Goal: Task Accomplishment & Management: Manage account settings

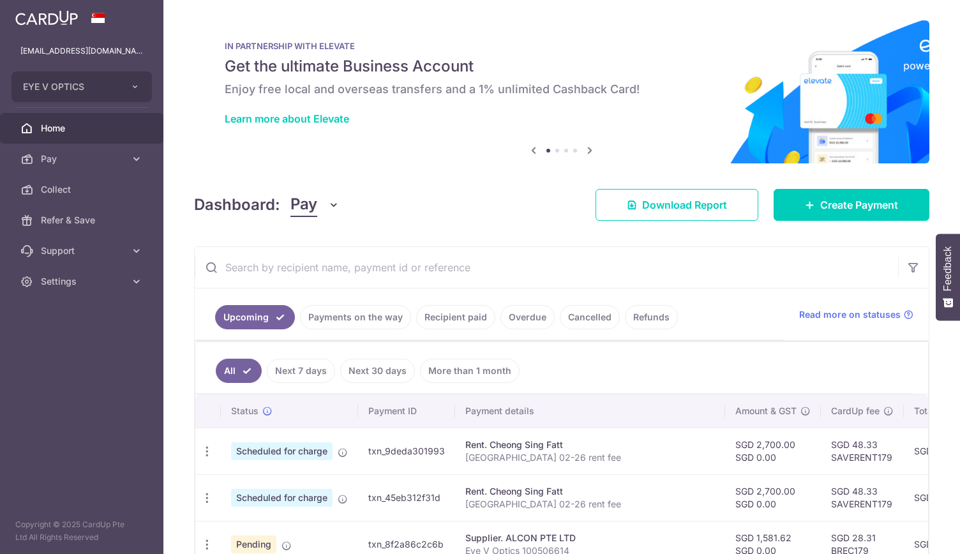
click at [360, 318] on link "Payments on the way" at bounding box center [355, 317] width 111 height 24
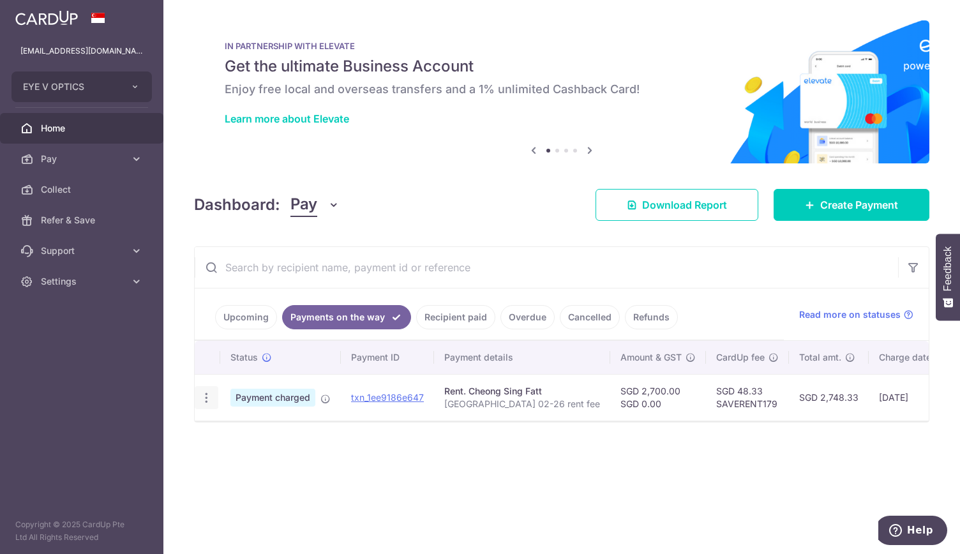
click at [209, 394] on icon "button" at bounding box center [206, 397] width 13 height 13
click at [143, 160] on link "Pay" at bounding box center [81, 159] width 163 height 31
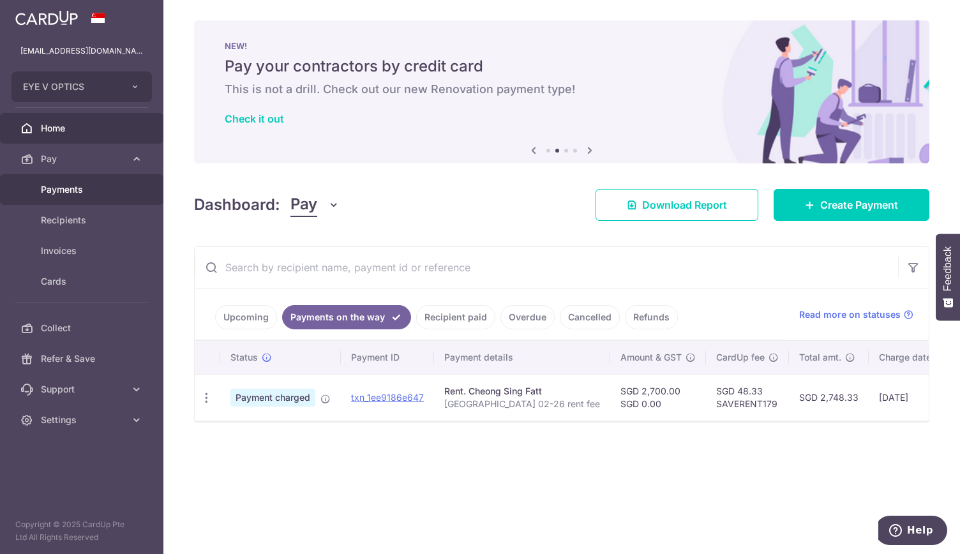
click at [106, 189] on span "Payments" at bounding box center [83, 189] width 84 height 13
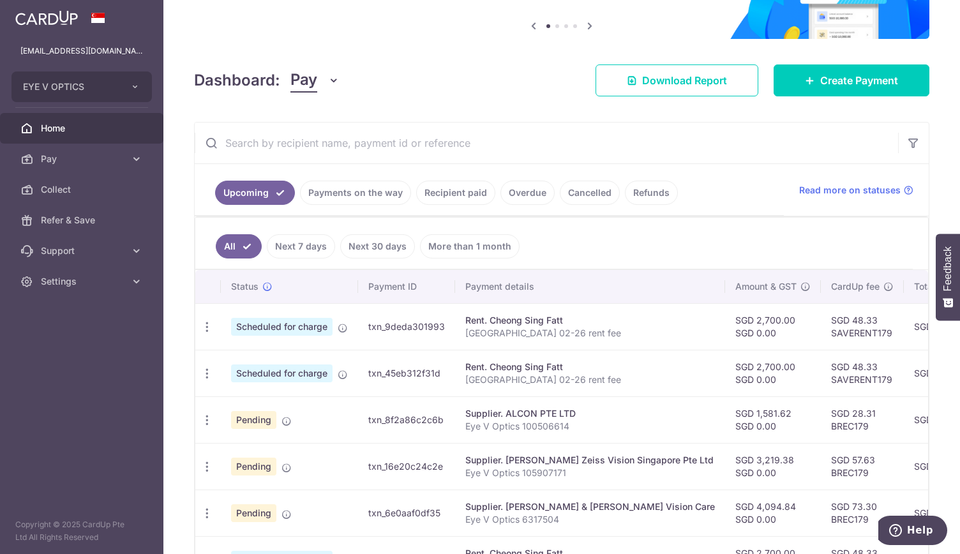
click at [464, 190] on link "Recipient paid" at bounding box center [455, 193] width 79 height 24
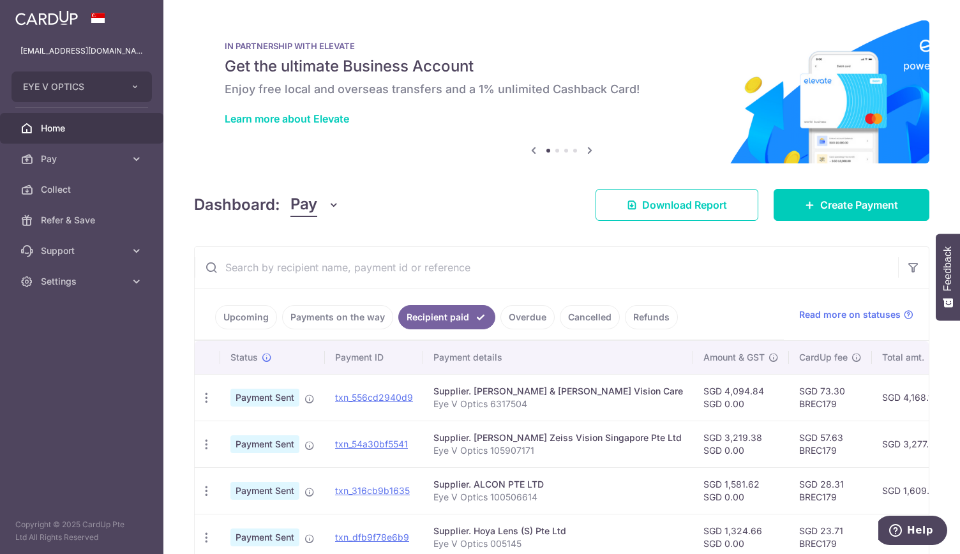
click at [350, 314] on link "Payments on the way" at bounding box center [337, 317] width 111 height 24
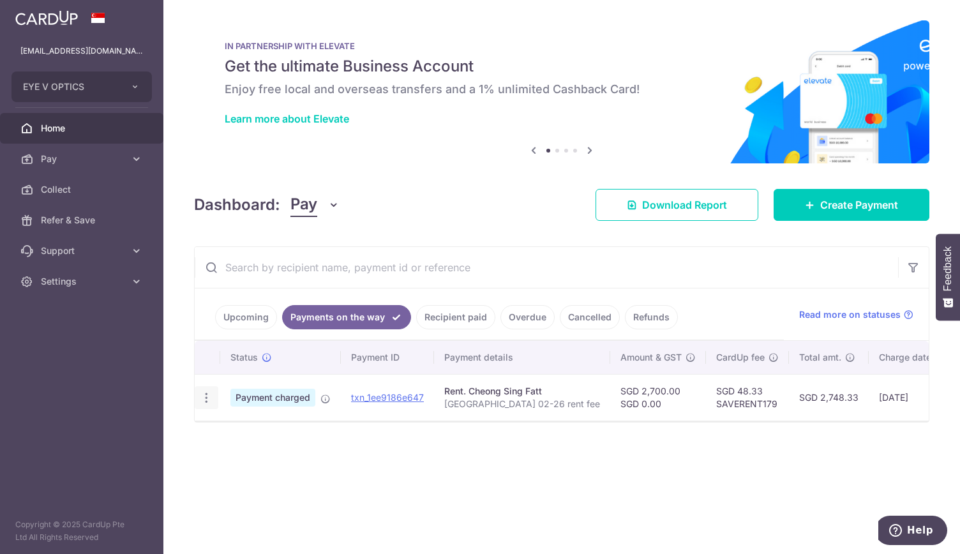
click at [204, 396] on icon "button" at bounding box center [206, 397] width 13 height 13
click at [263, 318] on link "Upcoming" at bounding box center [246, 317] width 62 height 24
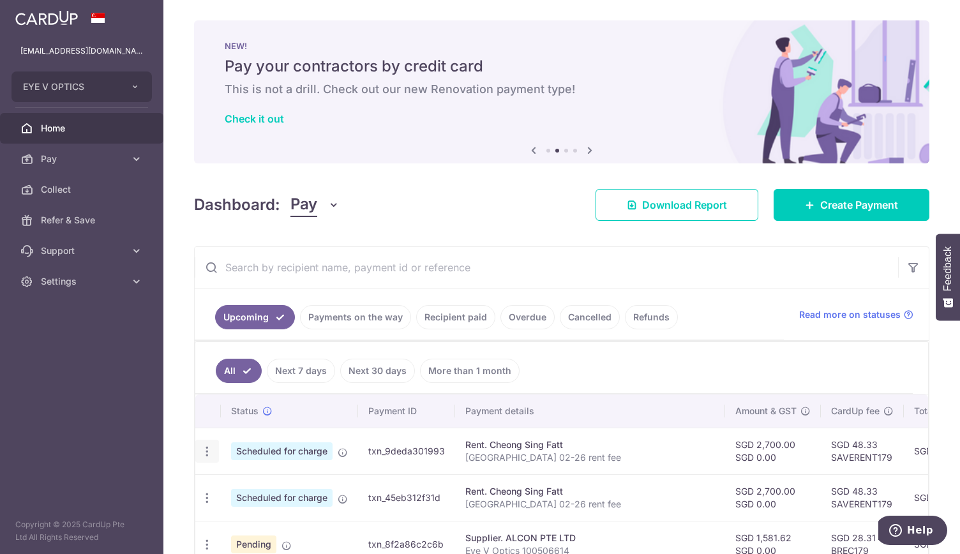
click at [207, 448] on icon "button" at bounding box center [206, 451] width 13 height 13
click at [250, 483] on span "Update payment" at bounding box center [275, 485] width 87 height 15
radio input "true"
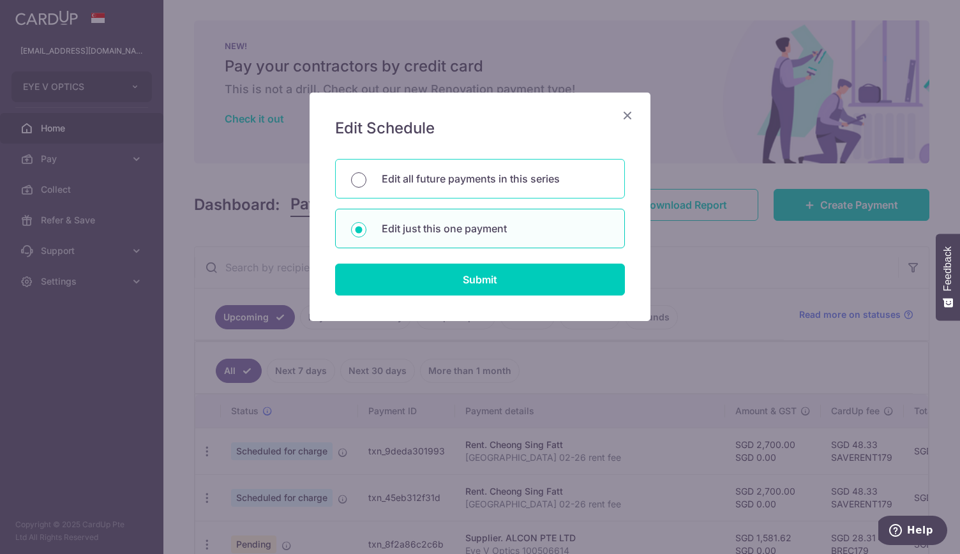
click at [359, 178] on input "Edit all future payments in this series" at bounding box center [358, 179] width 15 height 15
radio input "true"
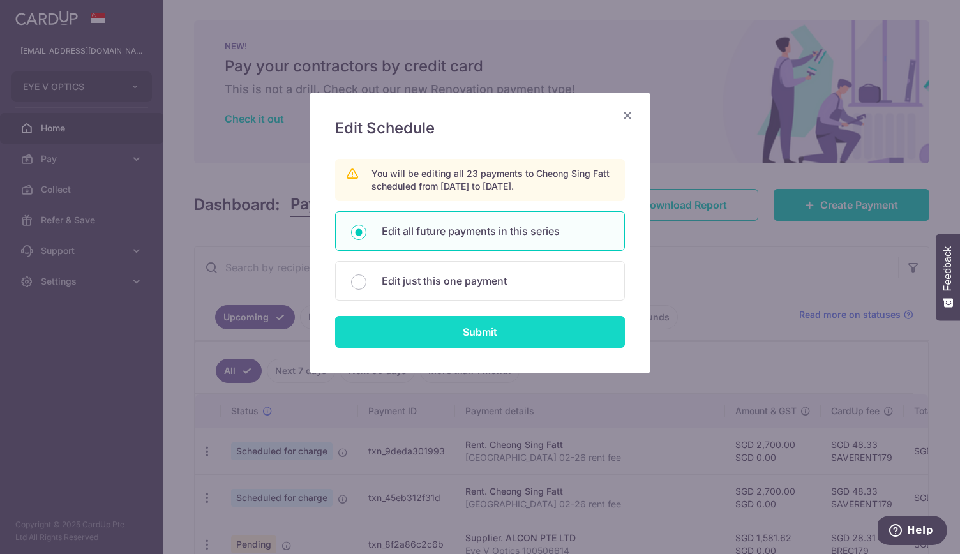
click at [484, 334] on input "Submit" at bounding box center [480, 332] width 290 height 32
radio input "true"
type input "2,700.00"
type input "0.00"
type input "[GEOGRAPHIC_DATA] 02-26 rent fee"
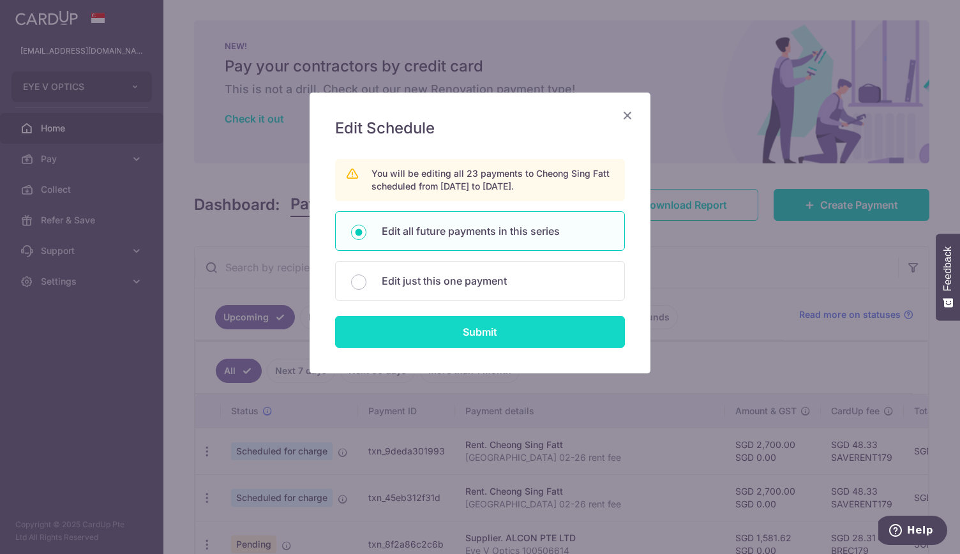
type input "Rent fee"
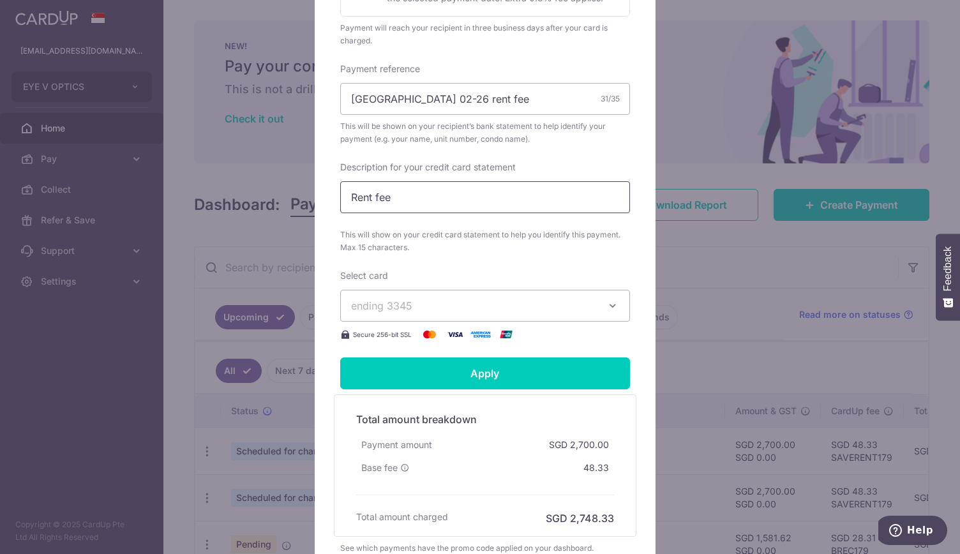
scroll to position [394, 0]
click at [473, 295] on button "ending 3345" at bounding box center [485, 305] width 290 height 32
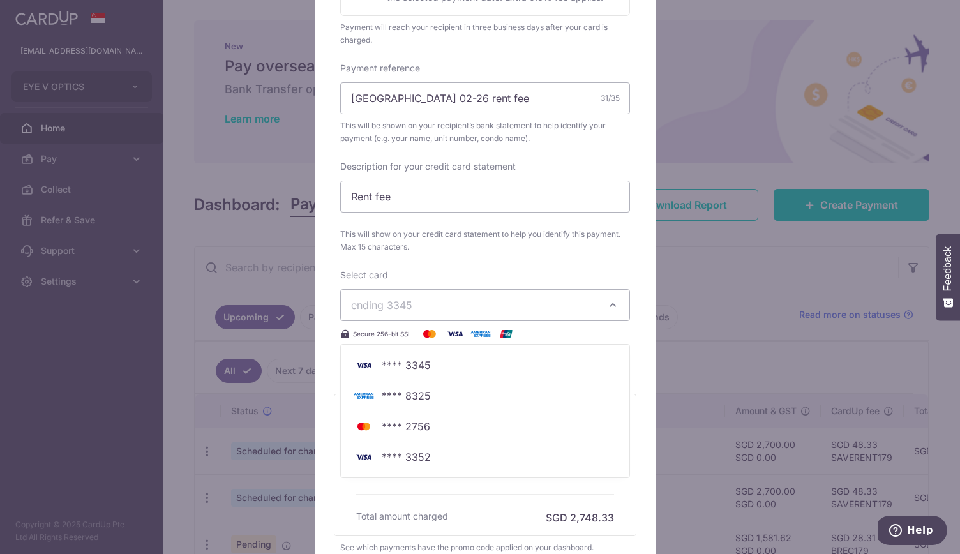
click at [706, 322] on div "Edit payment By clicking apply, you will make changes to all 23 payments to Che…" at bounding box center [480, 277] width 960 height 554
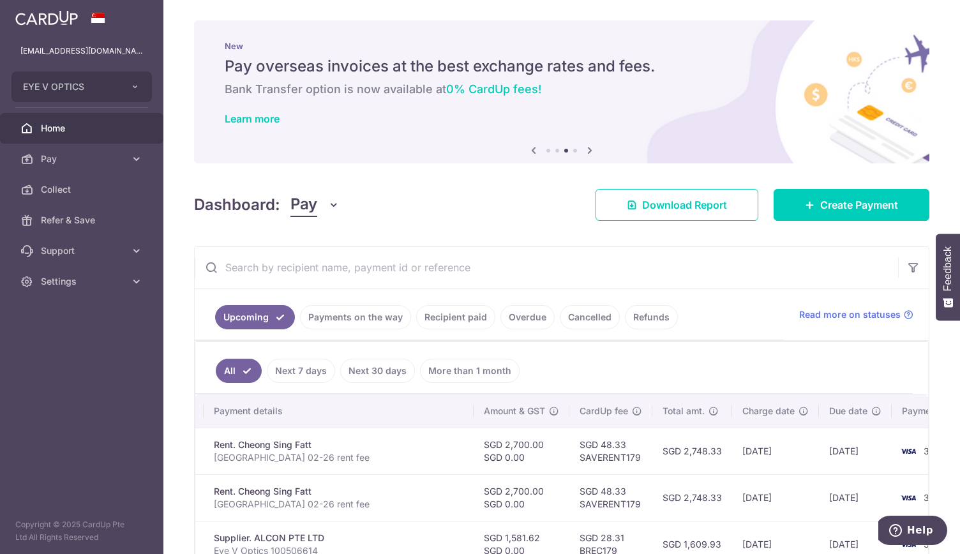
scroll to position [0, 0]
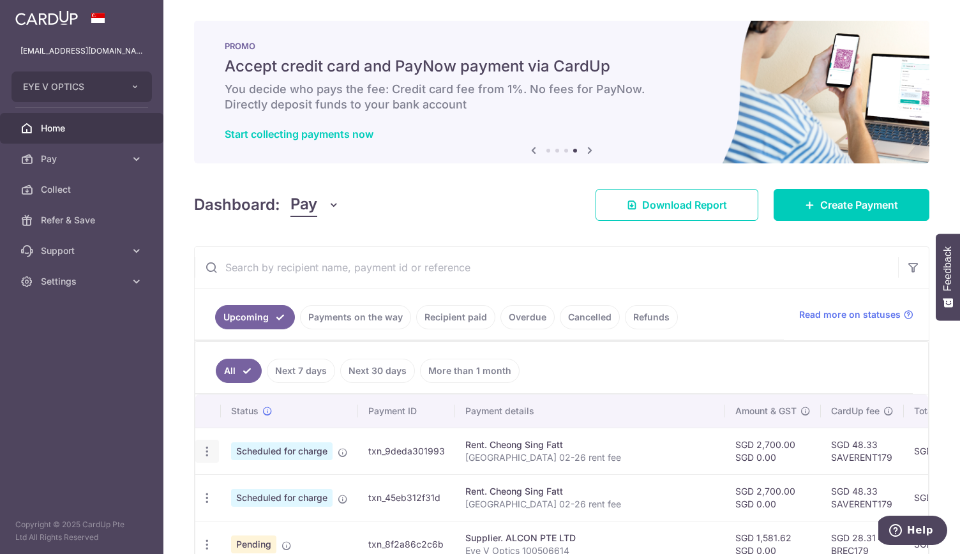
click at [207, 446] on icon "button" at bounding box center [206, 451] width 13 height 13
click at [245, 485] on span "Update payment" at bounding box center [275, 485] width 87 height 15
radio input "true"
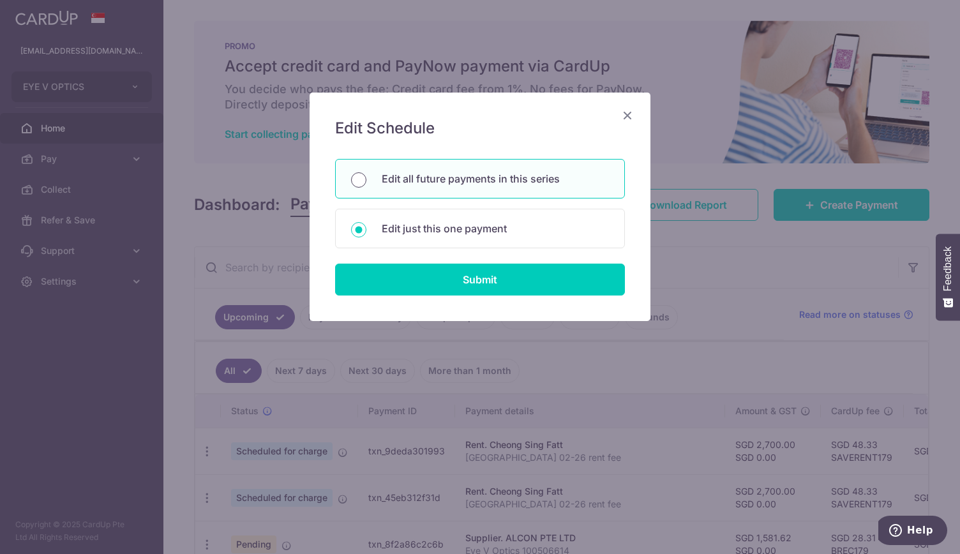
click at [355, 182] on input "Edit all future payments in this series" at bounding box center [358, 179] width 15 height 15
radio input "true"
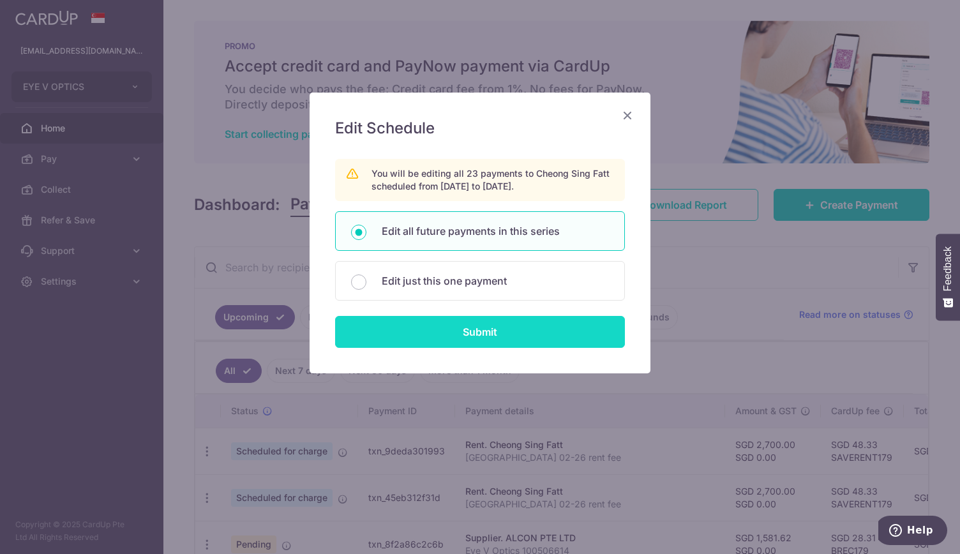
click at [467, 329] on input "Submit" at bounding box center [480, 332] width 290 height 32
radio input "true"
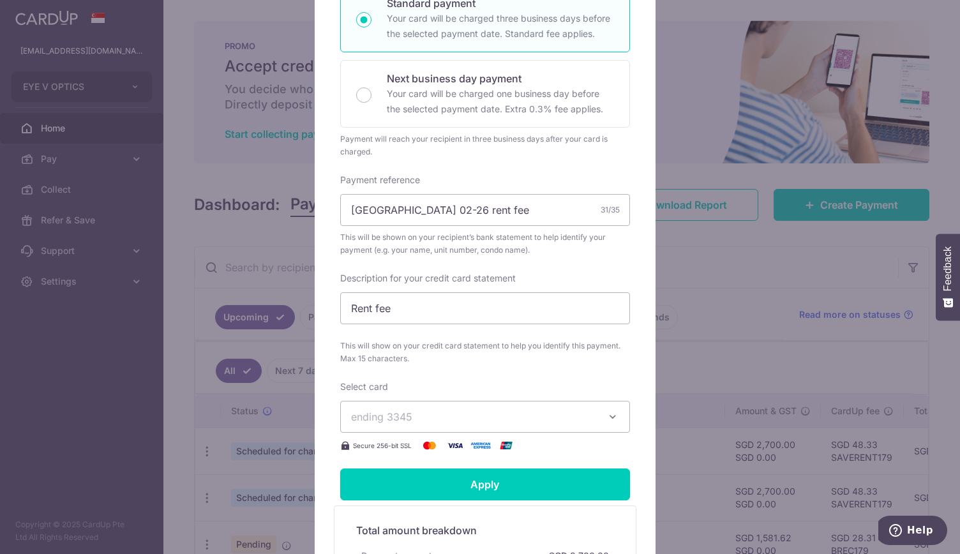
scroll to position [404, 0]
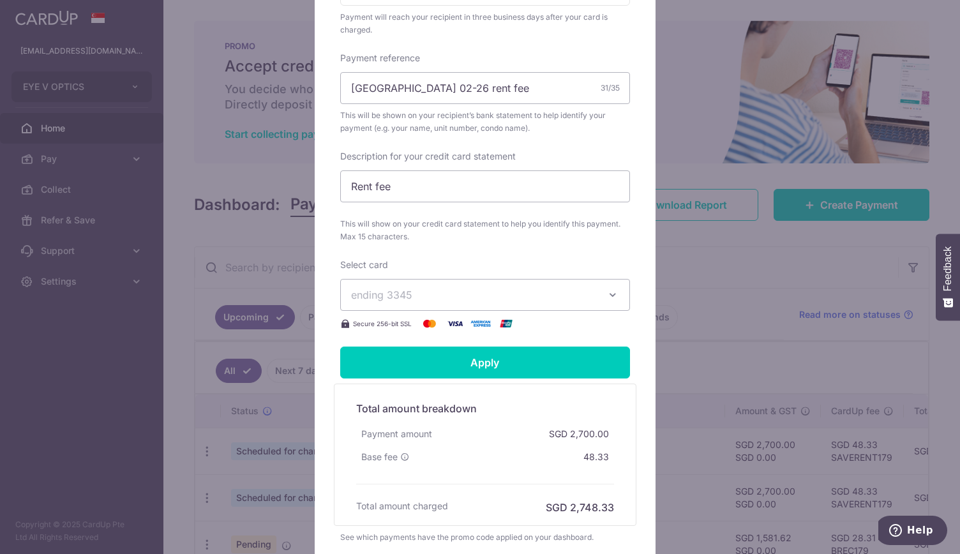
click at [32, 307] on div "Edit payment By clicking apply, you will make changes to all 23 payments to Che…" at bounding box center [480, 277] width 960 height 554
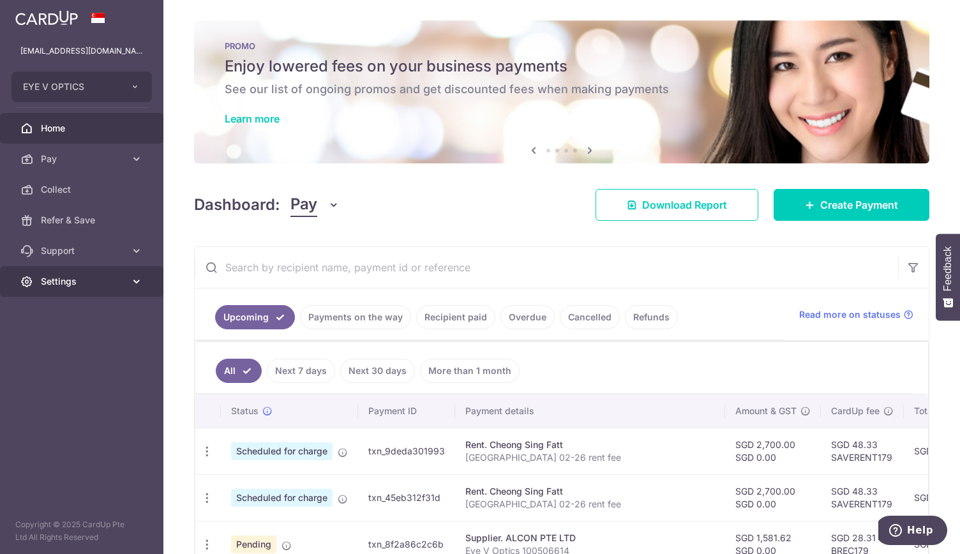
click at [134, 285] on icon at bounding box center [136, 281] width 13 height 13
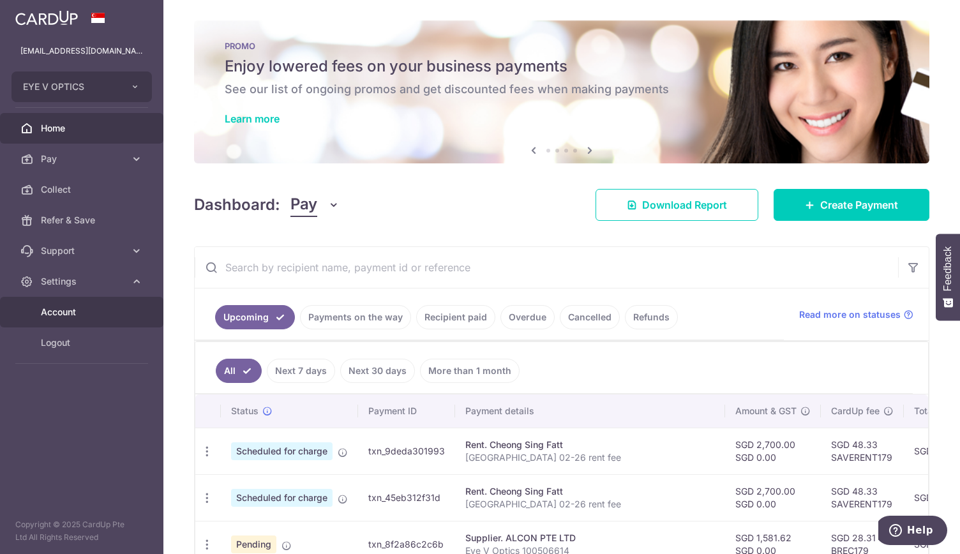
click at [131, 306] on link "Account" at bounding box center [81, 312] width 163 height 31
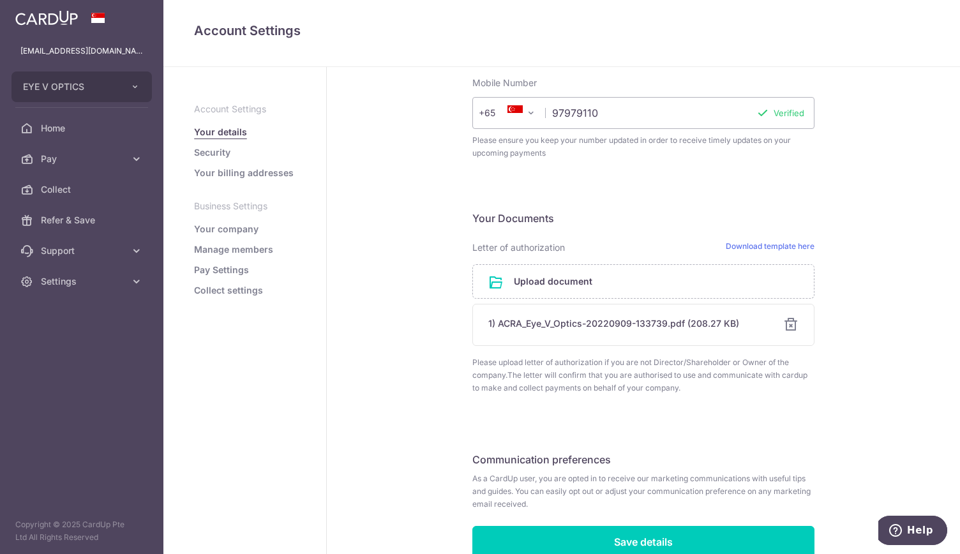
scroll to position [618, 0]
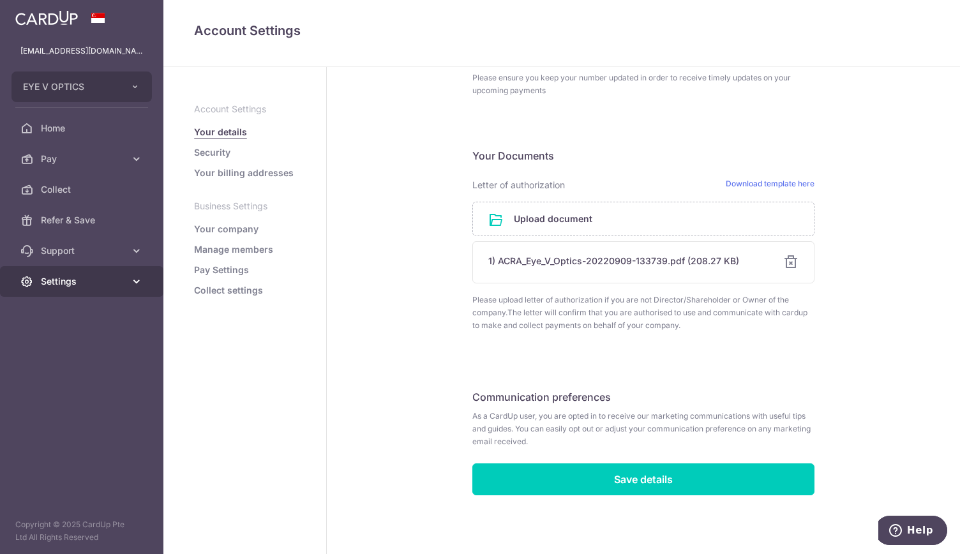
click at [139, 279] on icon at bounding box center [136, 281] width 13 height 13
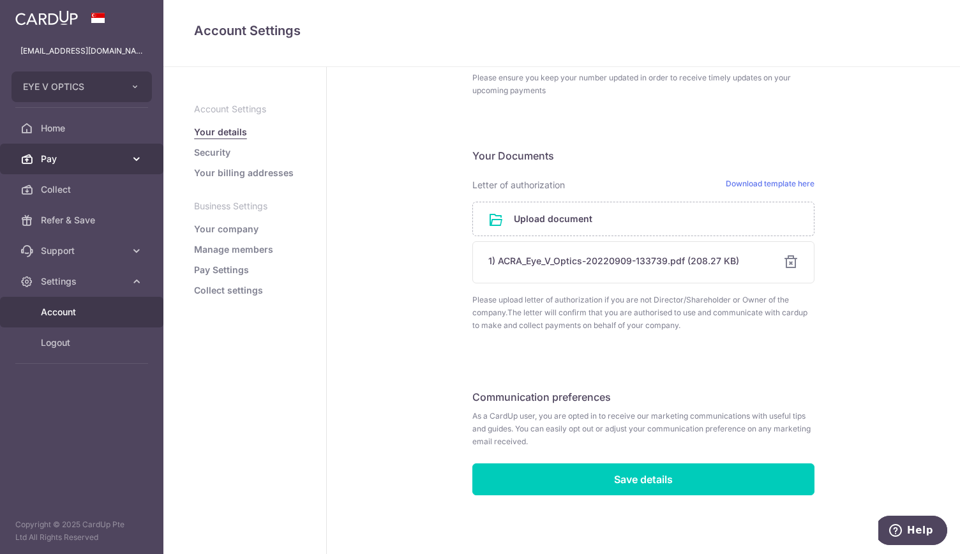
click at [138, 159] on icon at bounding box center [136, 158] width 13 height 13
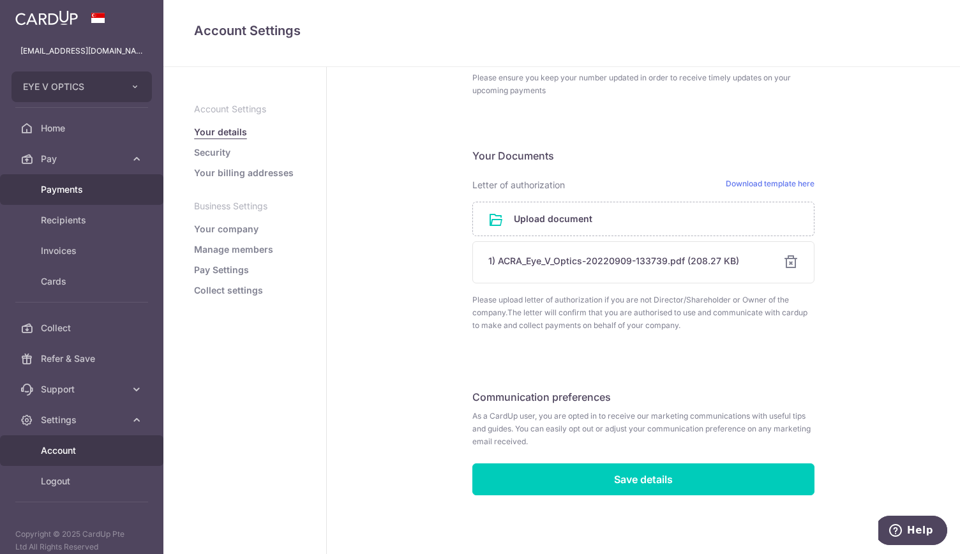
click at [87, 193] on span "Payments" at bounding box center [83, 189] width 84 height 13
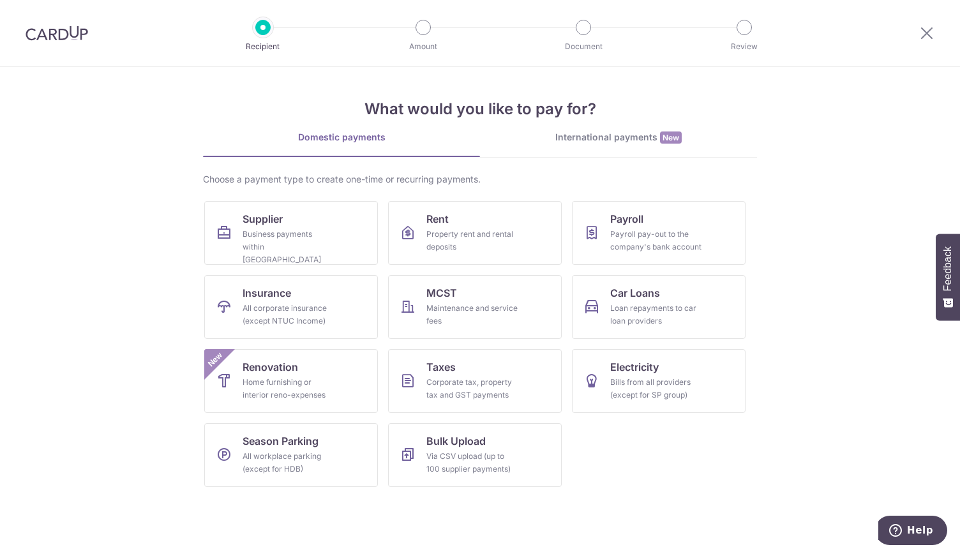
click at [54, 35] on img at bounding box center [57, 33] width 63 height 15
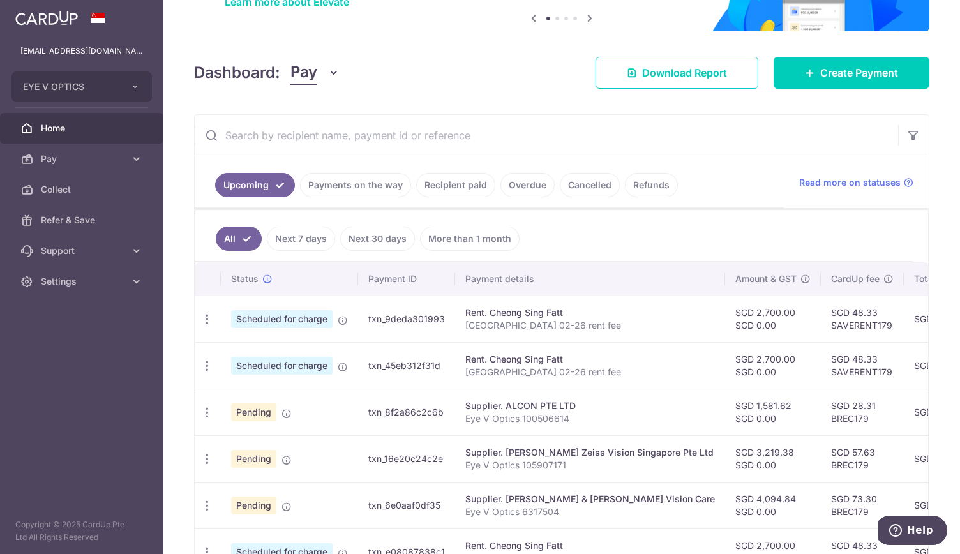
scroll to position [117, 0]
click at [209, 314] on icon "button" at bounding box center [206, 318] width 13 height 13
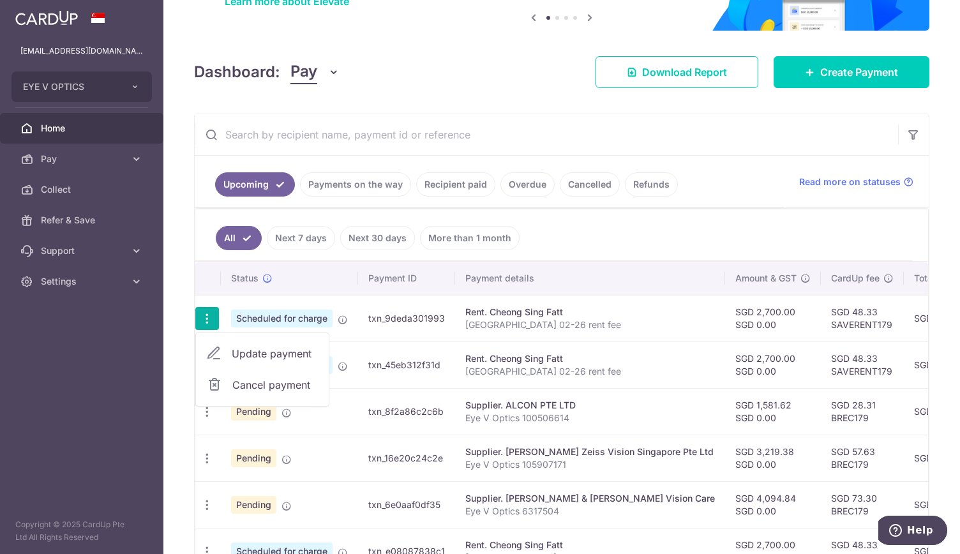
click at [262, 349] on span "Update payment" at bounding box center [275, 353] width 87 height 15
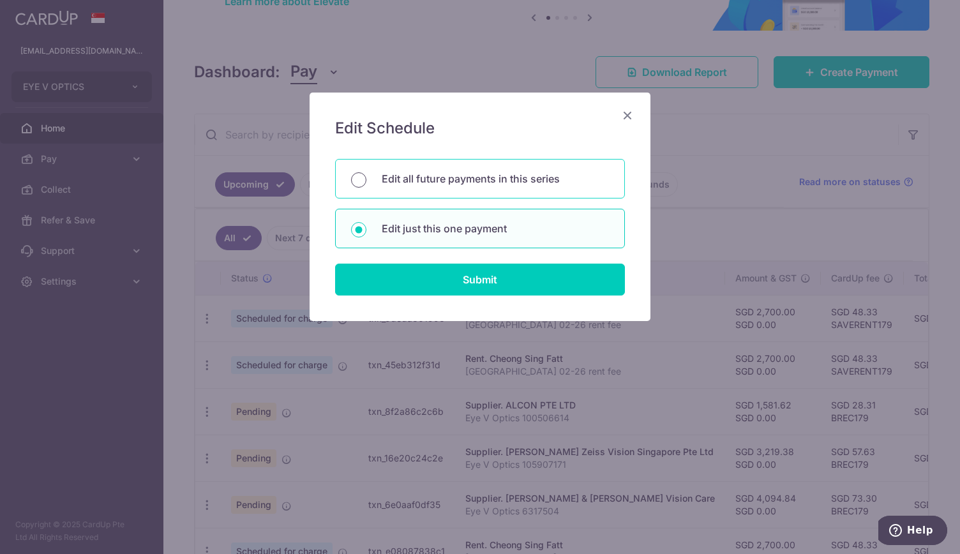
click at [361, 184] on input "Edit all future payments in this series" at bounding box center [358, 179] width 15 height 15
radio input "true"
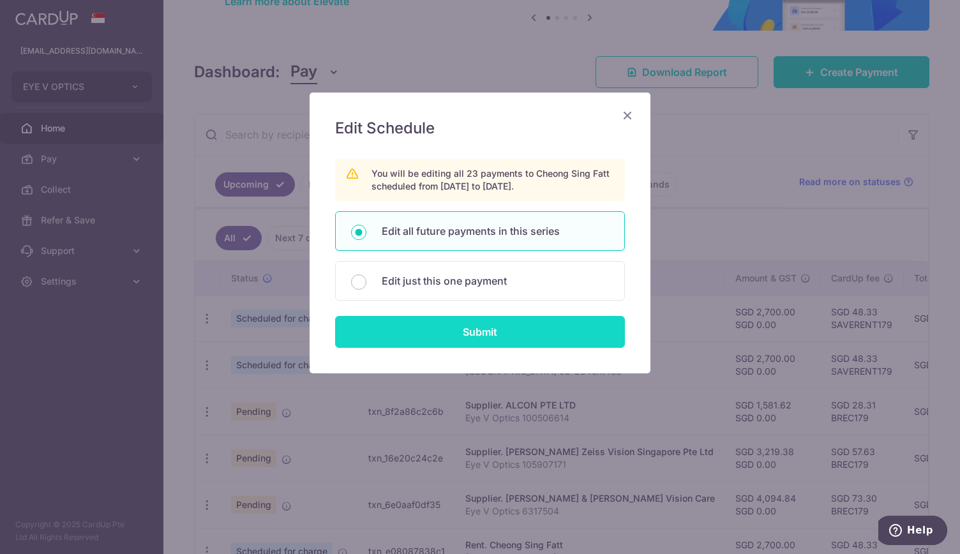
click at [468, 341] on input "Submit" at bounding box center [480, 332] width 290 height 32
radio input "true"
type input "2,700.00"
type input "0.00"
type input "Coronation plaza 02-26 rent fee"
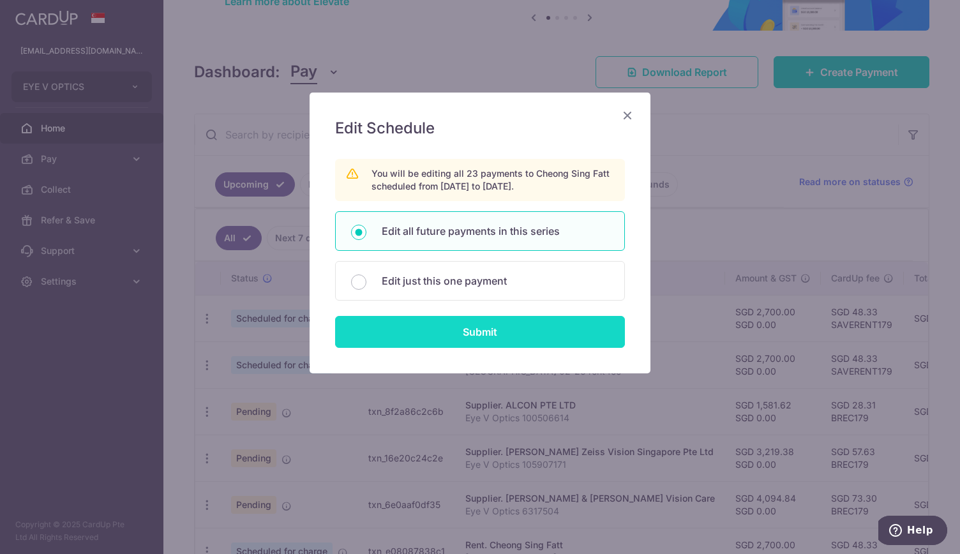
type input "Rent fee"
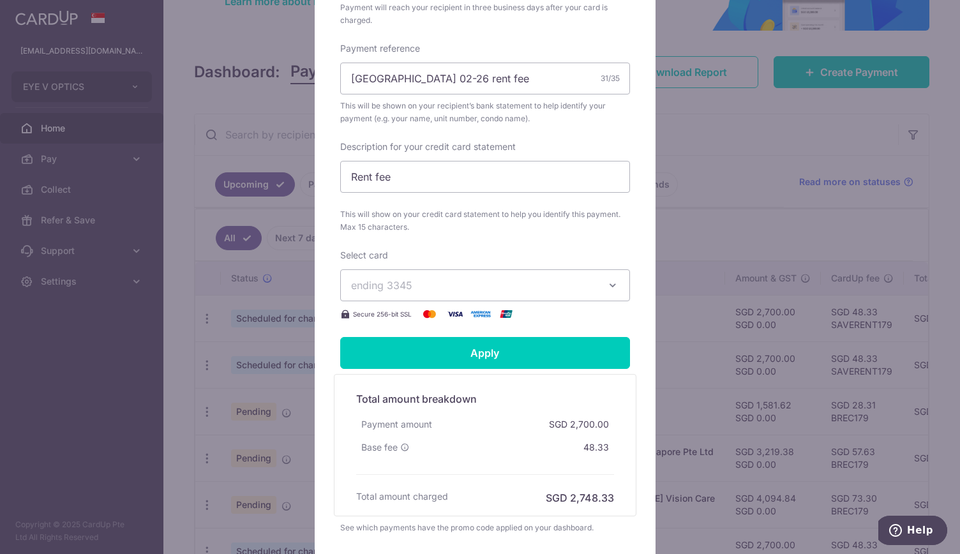
scroll to position [415, 0]
click at [551, 285] on span "ending 3345" at bounding box center [473, 284] width 245 height 15
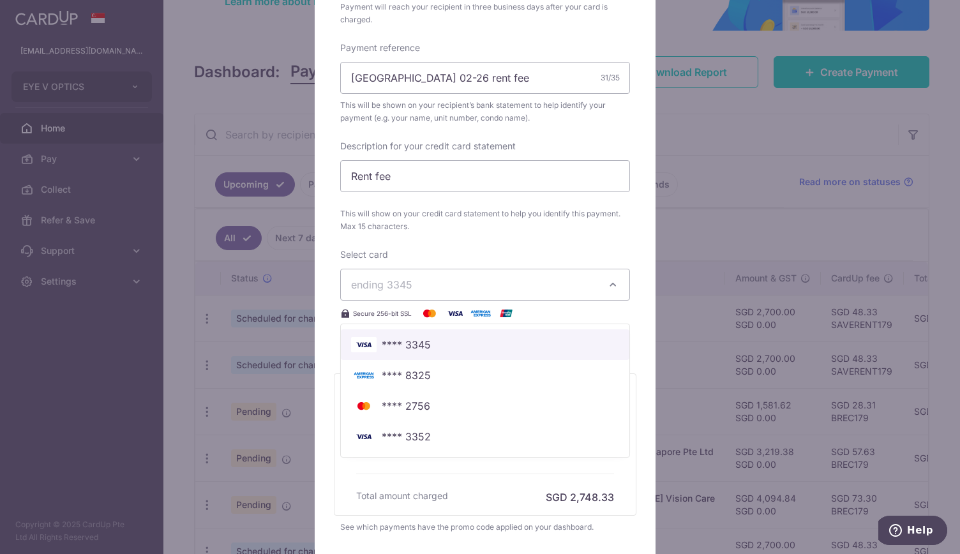
click at [471, 350] on span "**** 3345" at bounding box center [485, 344] width 268 height 15
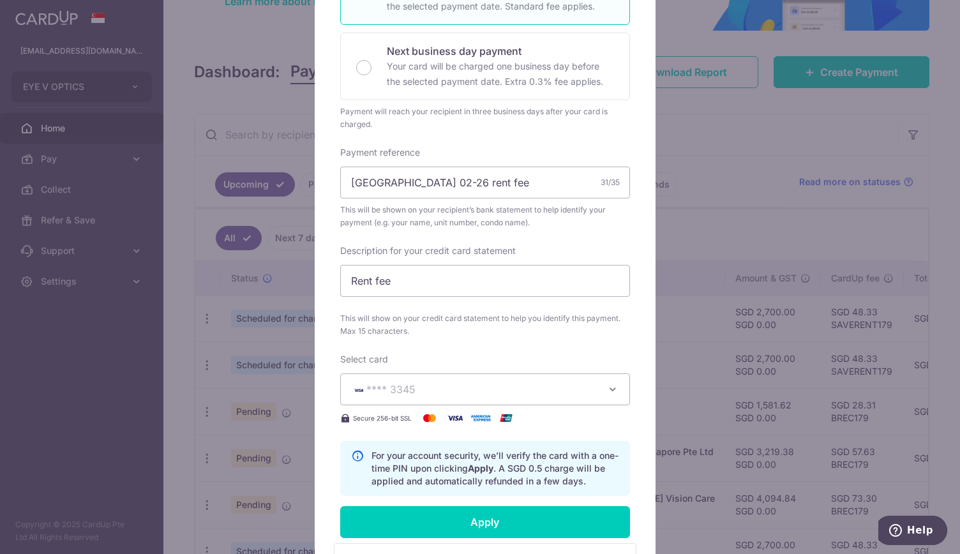
scroll to position [309, 0]
click at [615, 387] on button "**** 3345" at bounding box center [485, 390] width 290 height 32
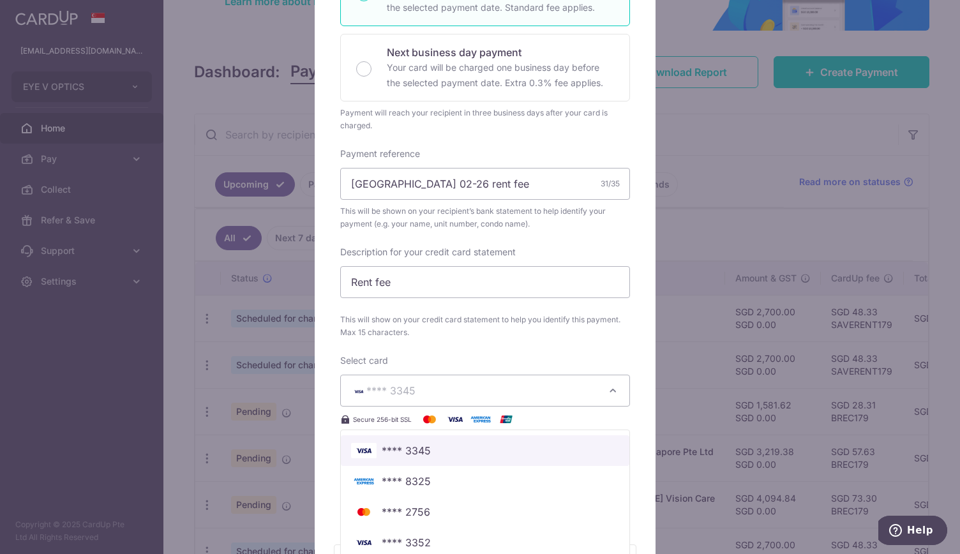
click at [408, 453] on span "**** 3345" at bounding box center [406, 450] width 49 height 15
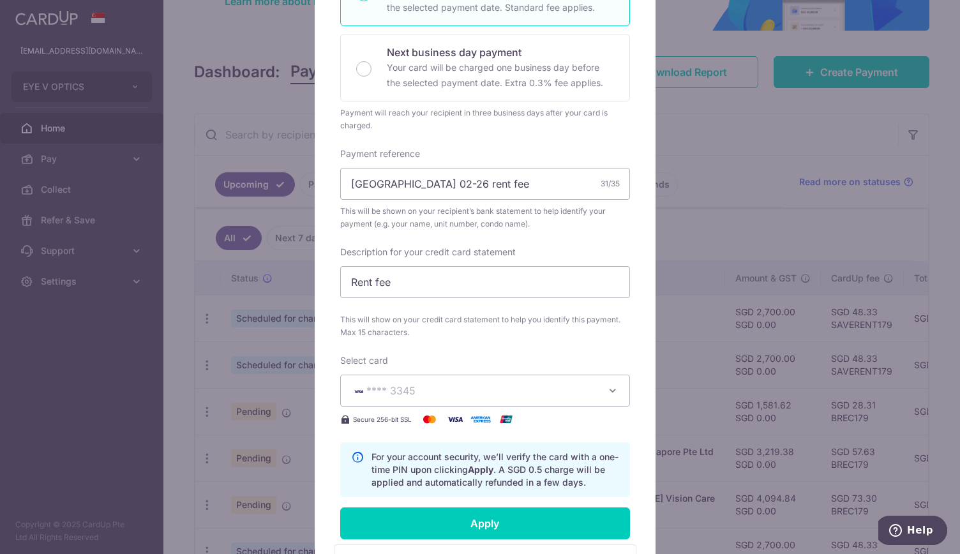
click at [170, 212] on div "Edit payment By clicking apply, you will make changes to all 23 payments to Che…" at bounding box center [480, 277] width 960 height 554
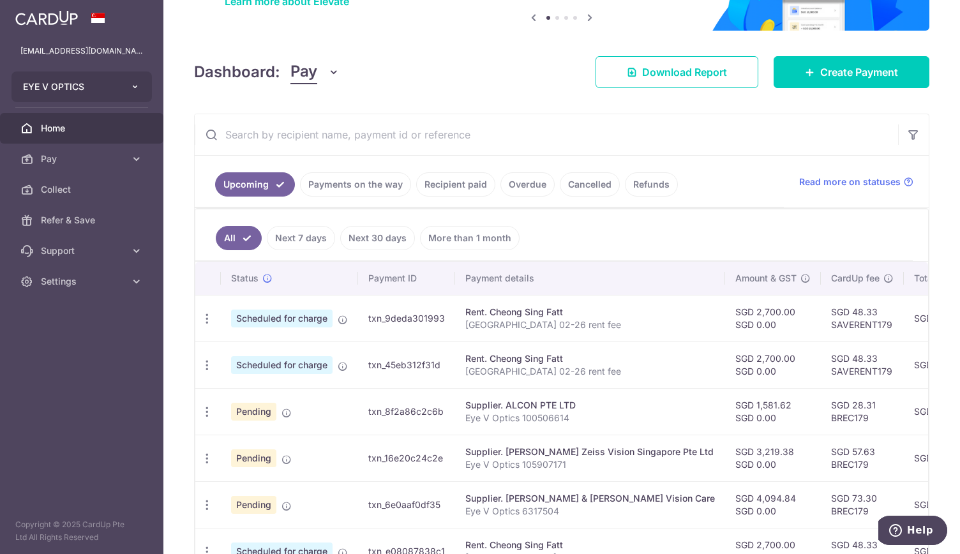
click at [138, 87] on icon "button" at bounding box center [135, 87] width 10 height 10
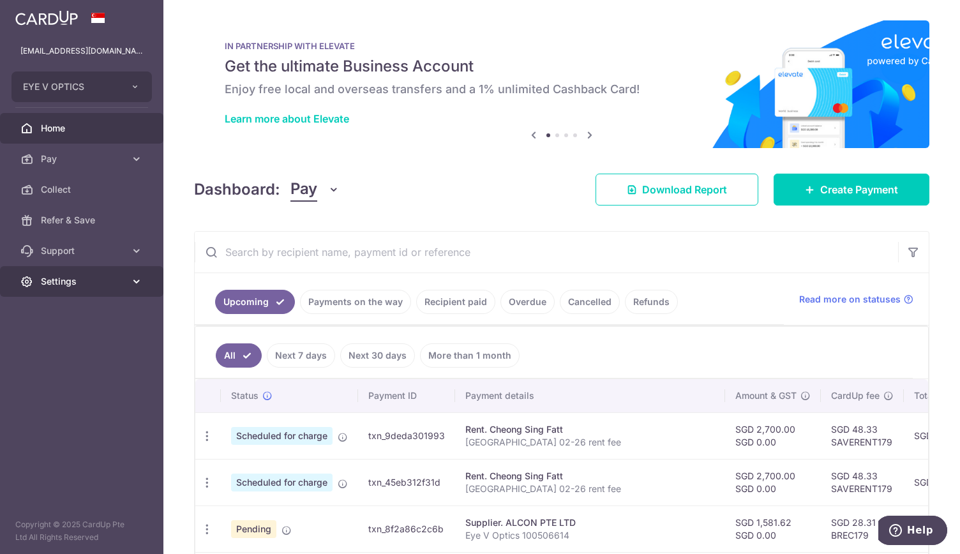
click at [140, 278] on icon at bounding box center [136, 281] width 13 height 13
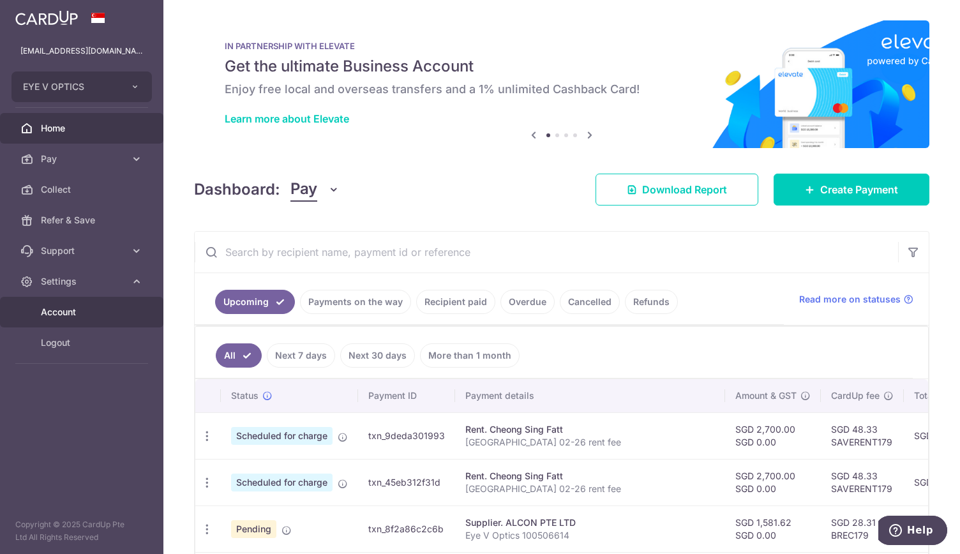
click at [139, 312] on link "Account" at bounding box center [81, 312] width 163 height 31
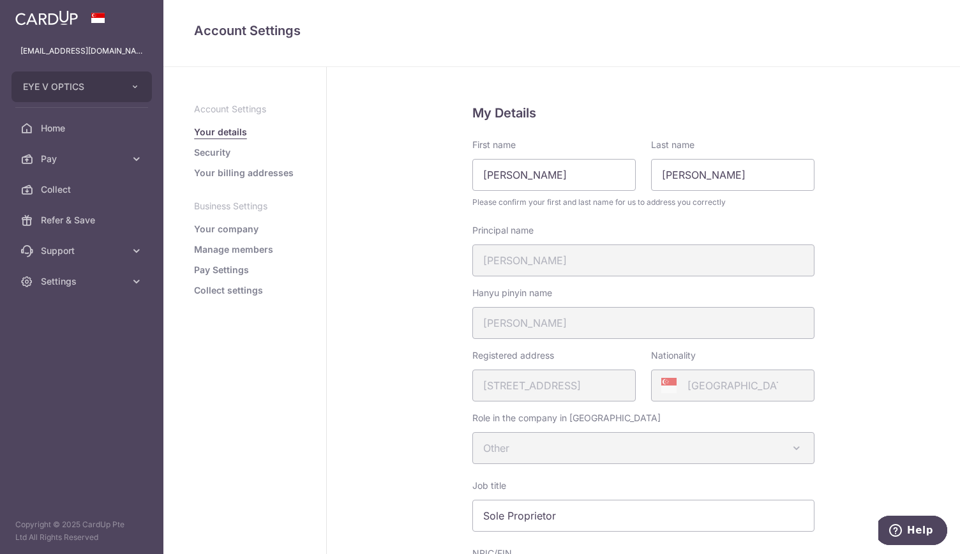
click at [217, 269] on link "Pay Settings" at bounding box center [221, 269] width 55 height 13
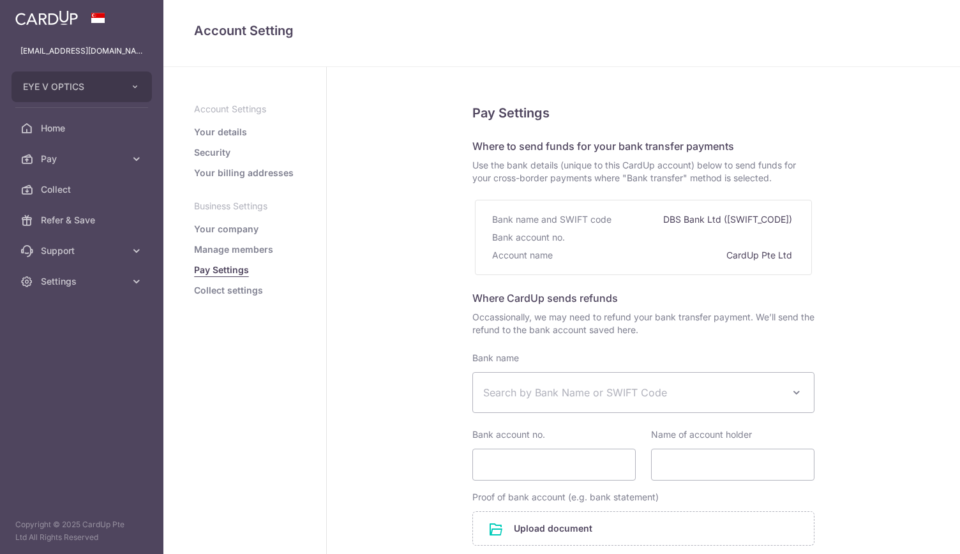
select select
click at [213, 149] on link "Security" at bounding box center [212, 152] width 36 height 13
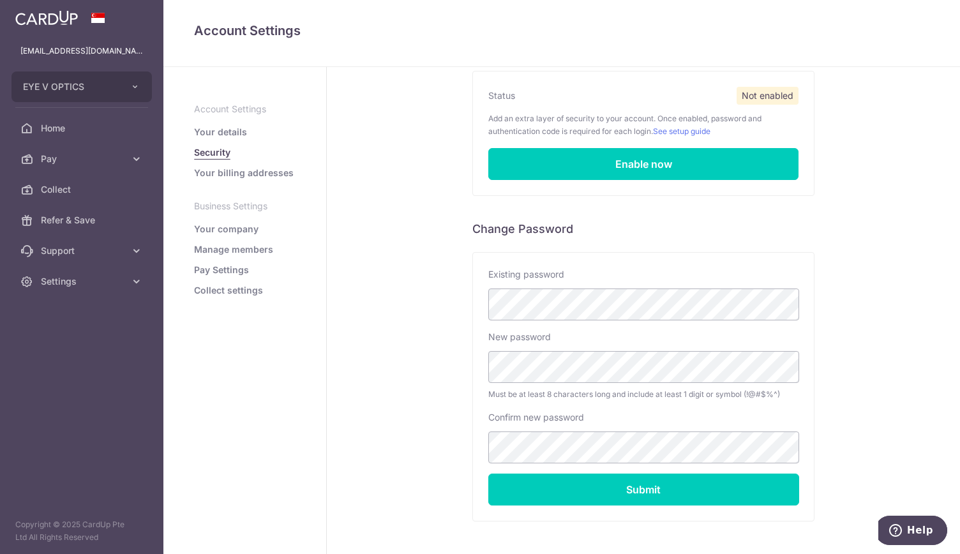
scroll to position [114, 0]
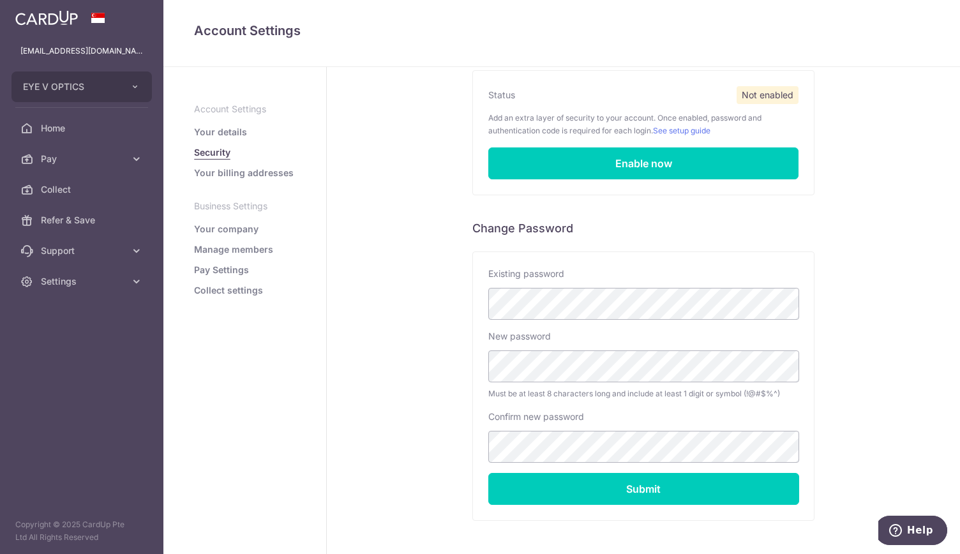
click at [226, 131] on link "Your details" at bounding box center [220, 132] width 53 height 13
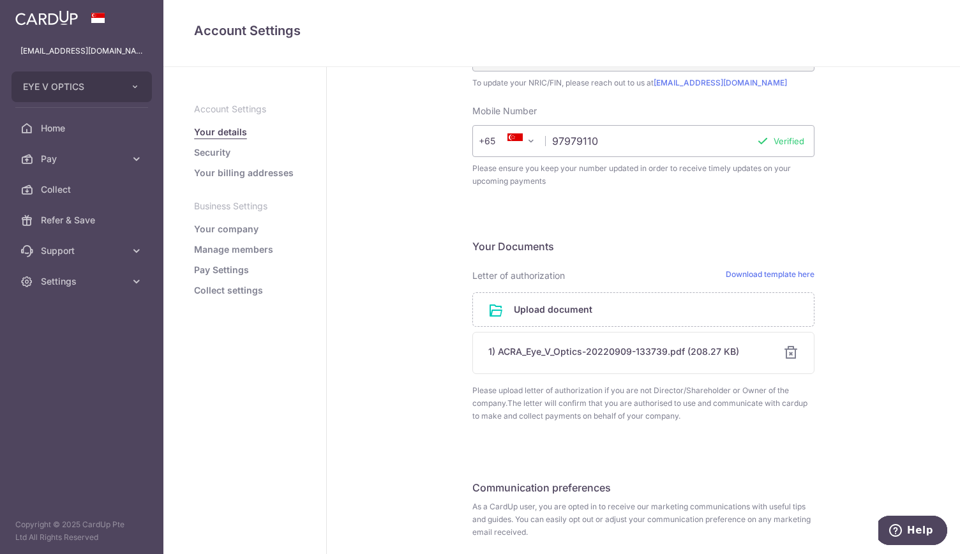
scroll to position [618, 0]
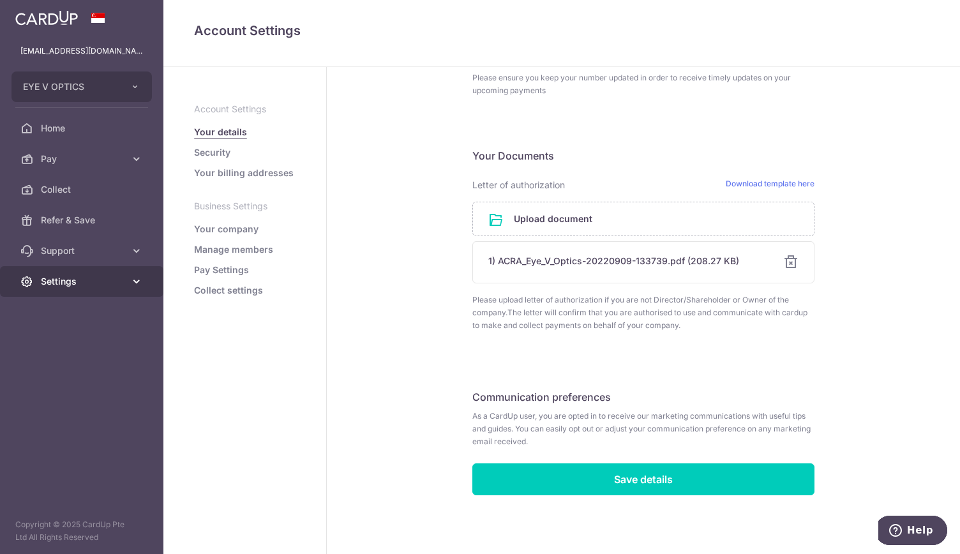
click at [138, 280] on icon at bounding box center [136, 281] width 13 height 13
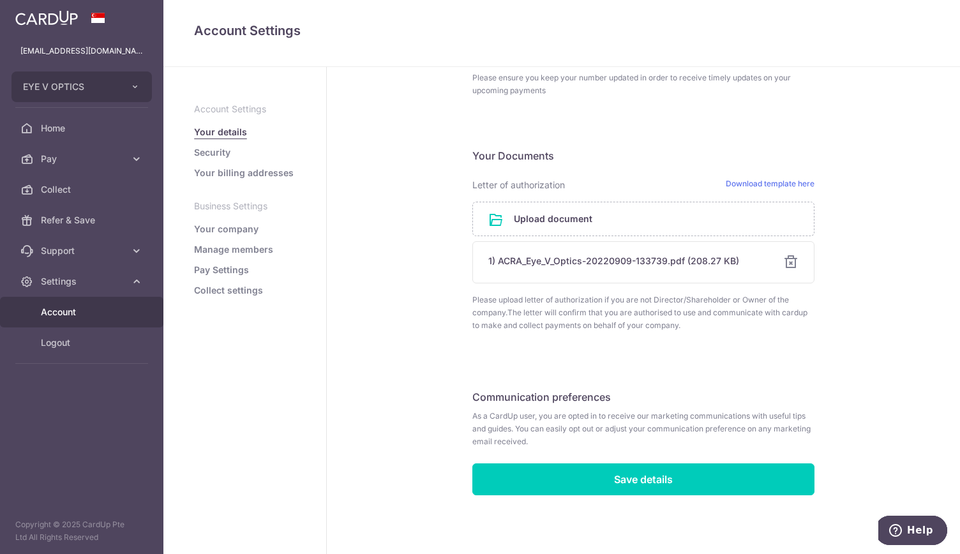
click at [132, 315] on link "Account" at bounding box center [81, 312] width 163 height 31
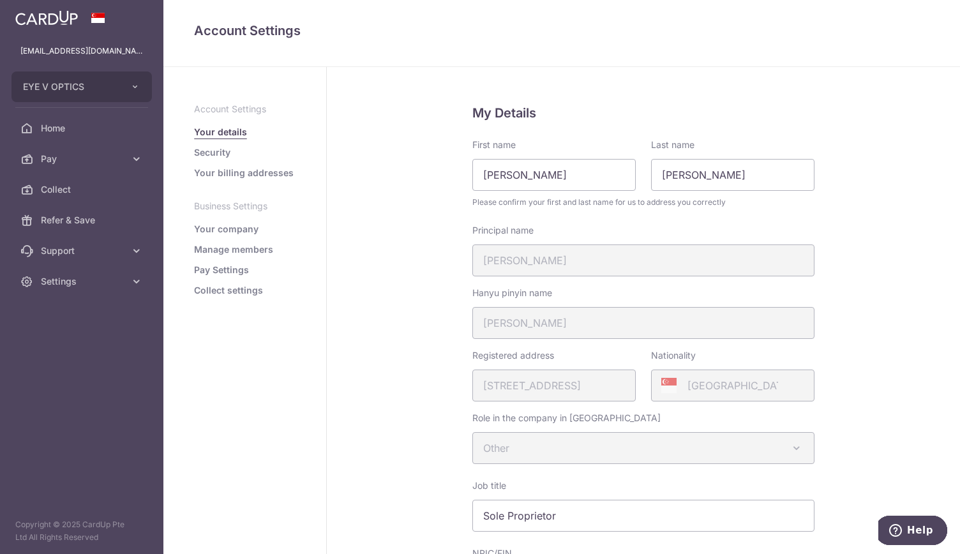
scroll to position [24, 0]
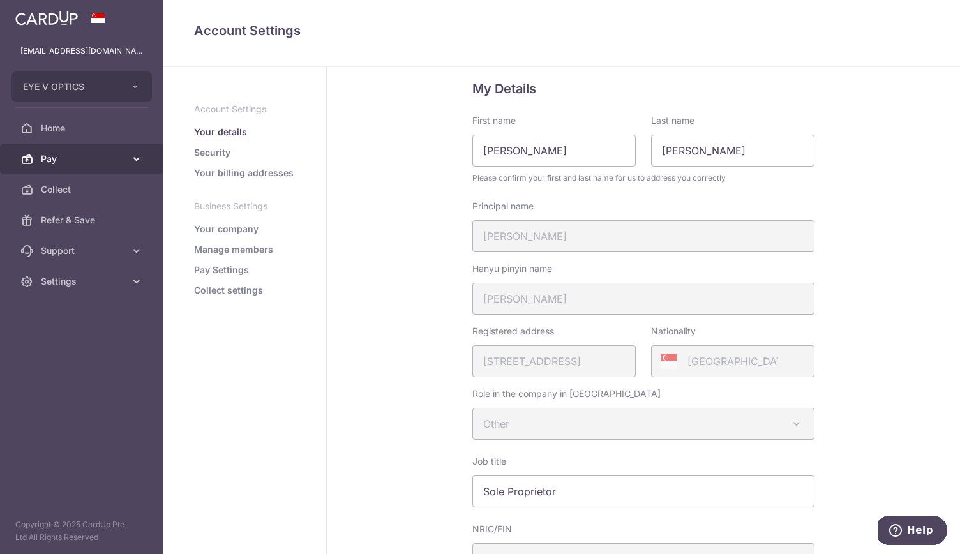
click at [138, 155] on icon at bounding box center [136, 158] width 13 height 13
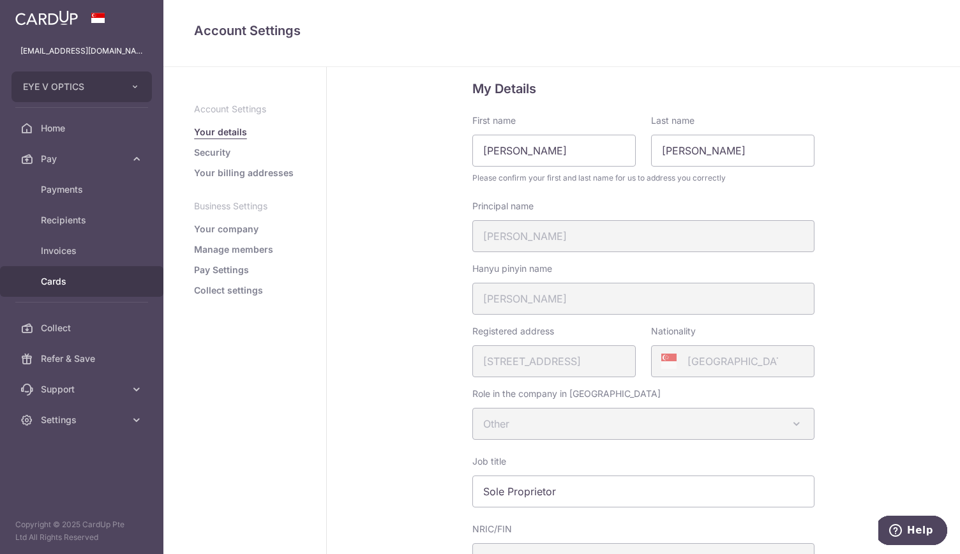
click at [91, 281] on span "Cards" at bounding box center [83, 281] width 84 height 13
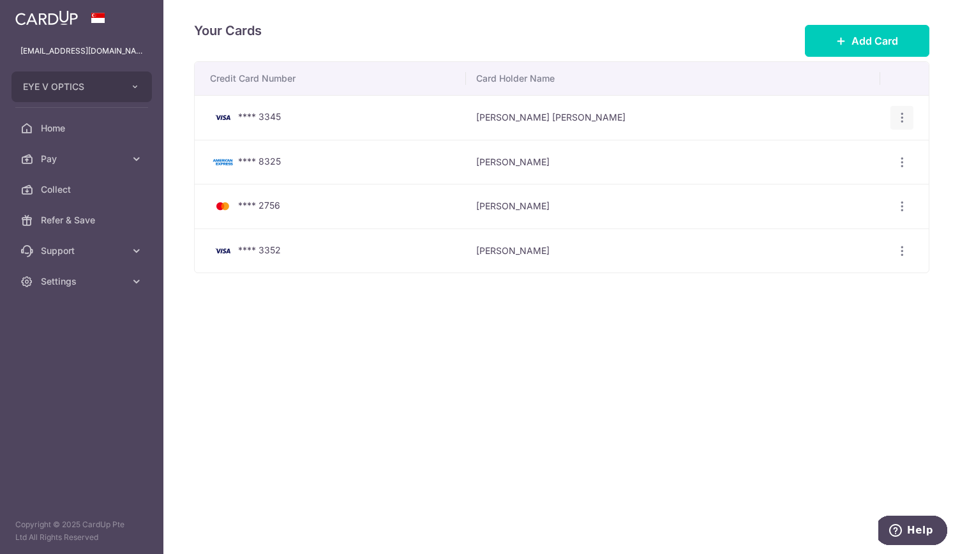
click at [902, 114] on icon "button" at bounding box center [901, 117] width 13 height 13
click at [845, 154] on span "View/Edit" at bounding box center [858, 152] width 87 height 15
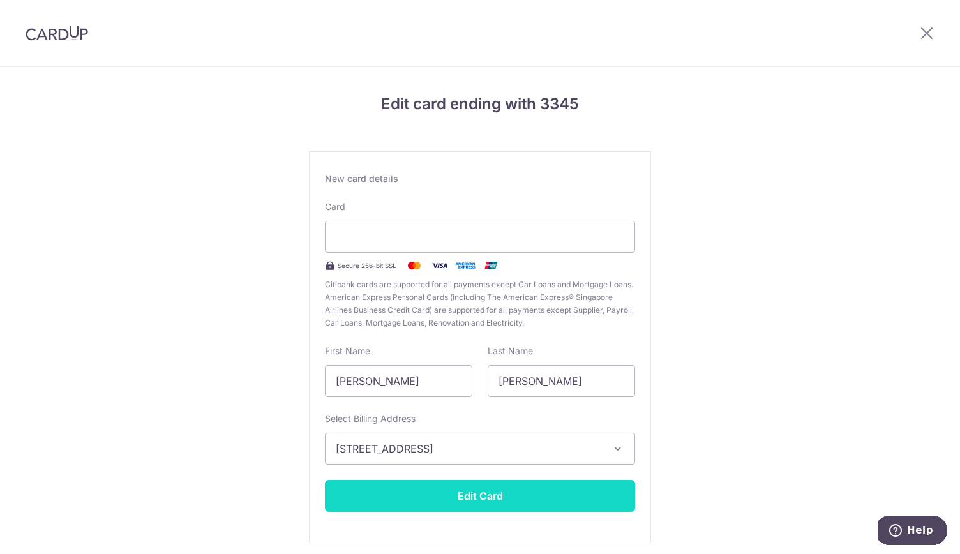
click at [554, 494] on button "Edit Card" at bounding box center [480, 496] width 310 height 32
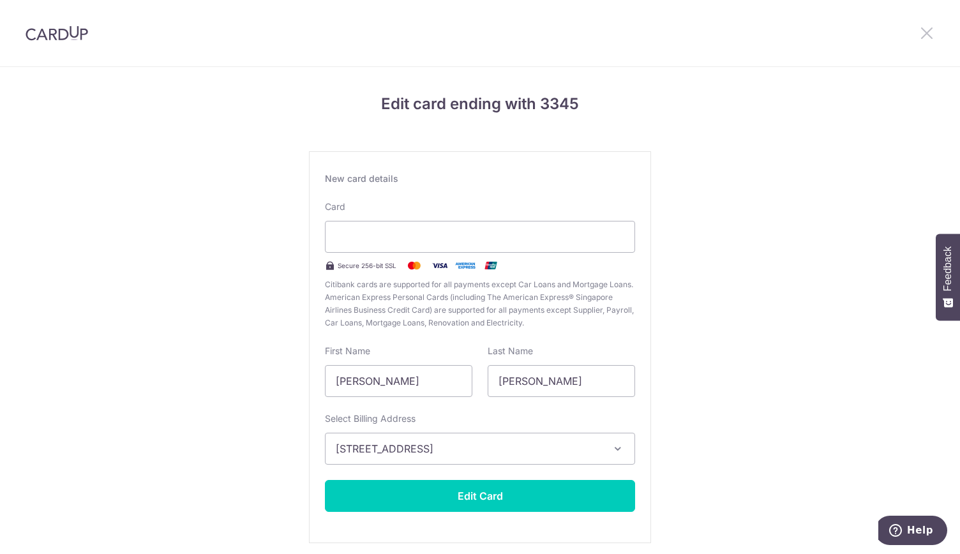
click at [930, 36] on icon at bounding box center [926, 33] width 15 height 16
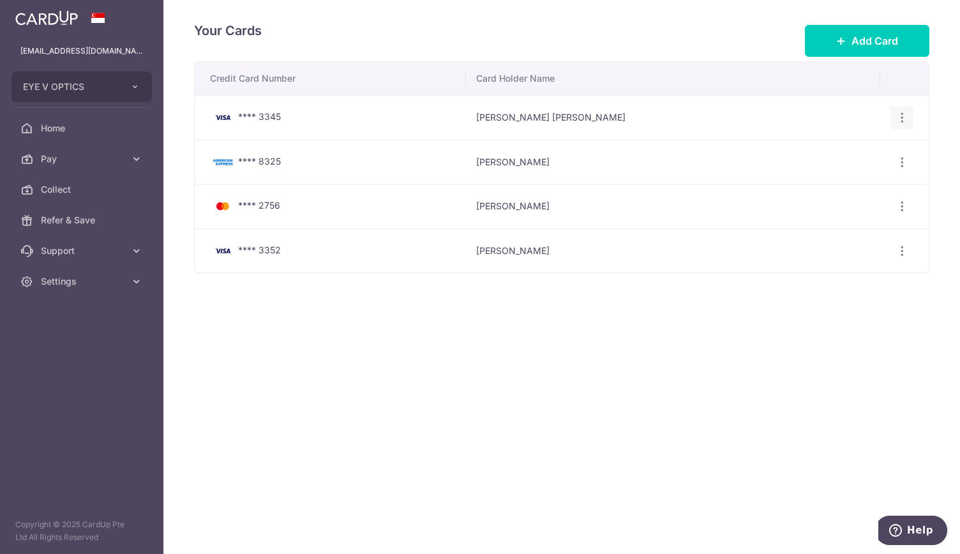
click at [900, 113] on icon "button" at bounding box center [901, 117] width 13 height 13
click at [833, 177] on span "Delete" at bounding box center [858, 183] width 87 height 15
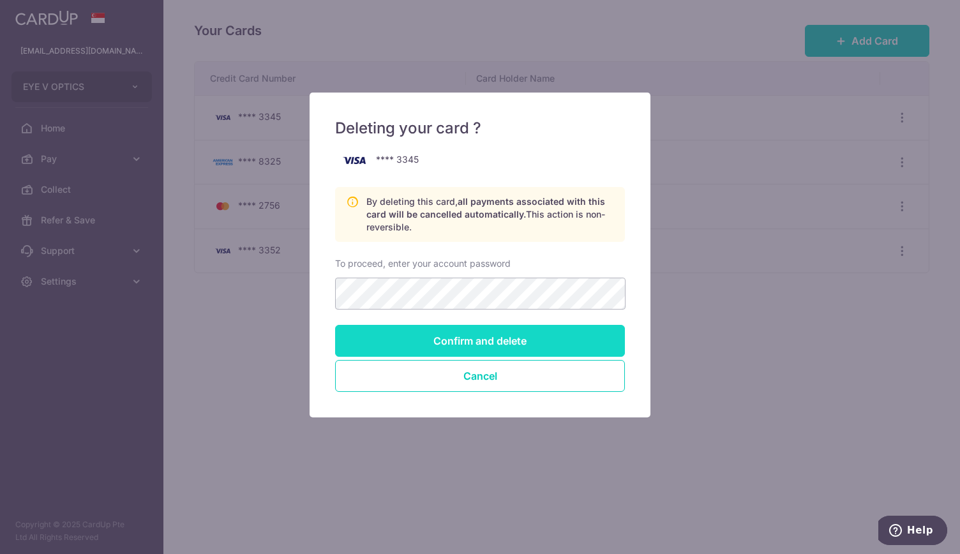
click at [505, 340] on input "Confirm and delete" at bounding box center [480, 341] width 290 height 32
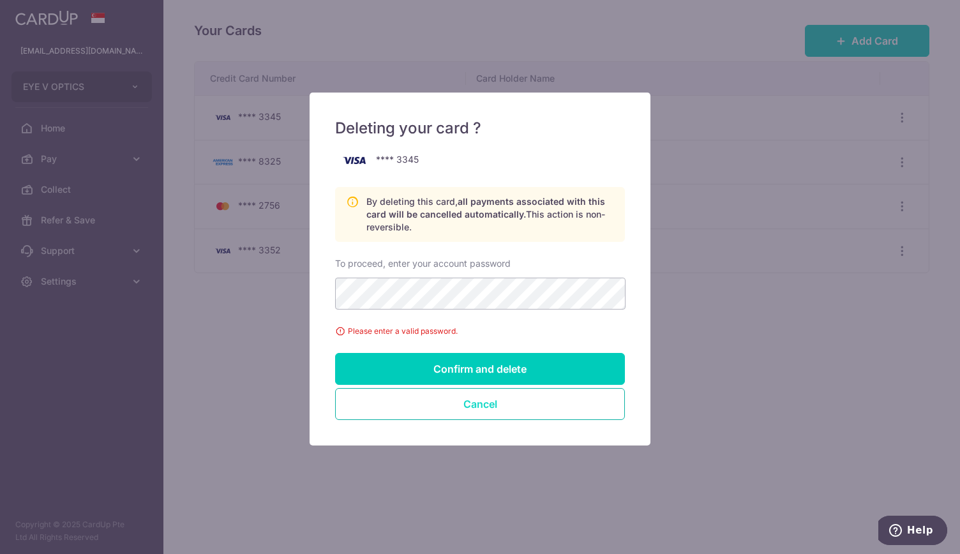
click at [509, 403] on button "Cancel" at bounding box center [480, 404] width 290 height 32
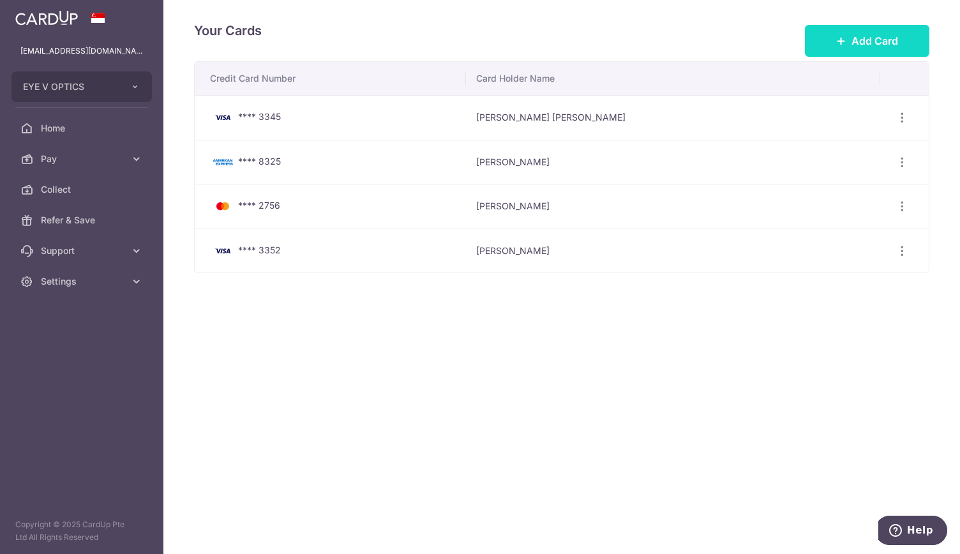
click at [879, 43] on span "Add Card" at bounding box center [874, 40] width 47 height 15
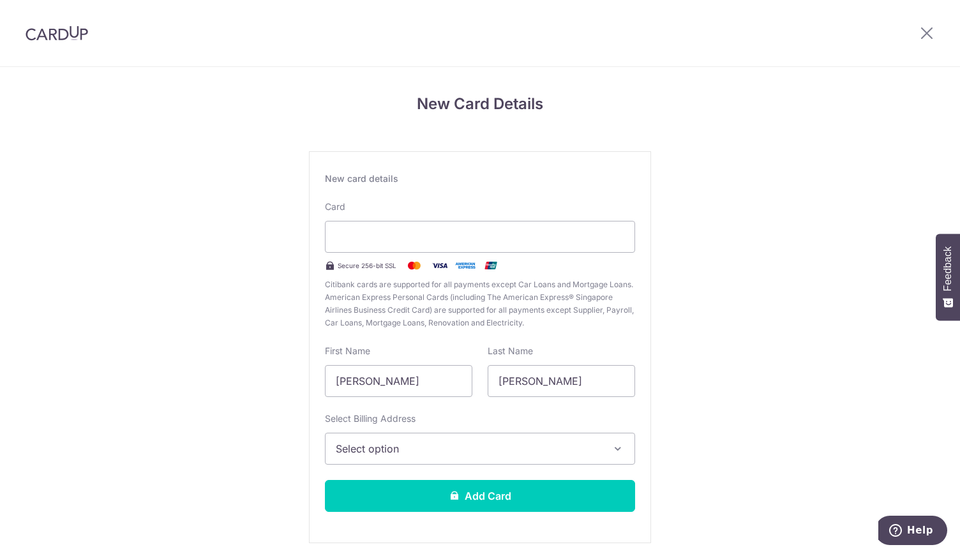
click at [613, 451] on icon "button" at bounding box center [617, 448] width 13 height 13
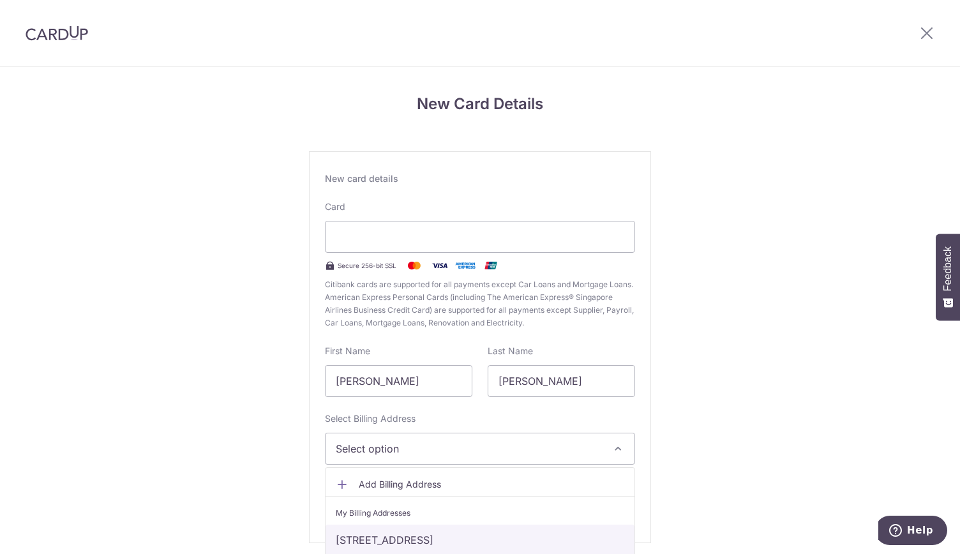
click at [584, 534] on link "[STREET_ADDRESS]" at bounding box center [479, 539] width 309 height 31
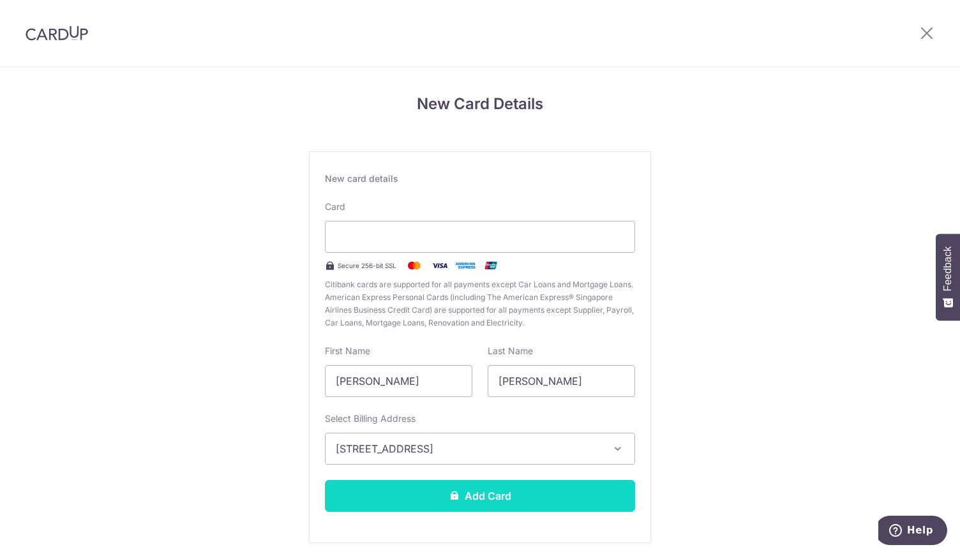
click at [576, 506] on button "Add Card" at bounding box center [480, 496] width 310 height 32
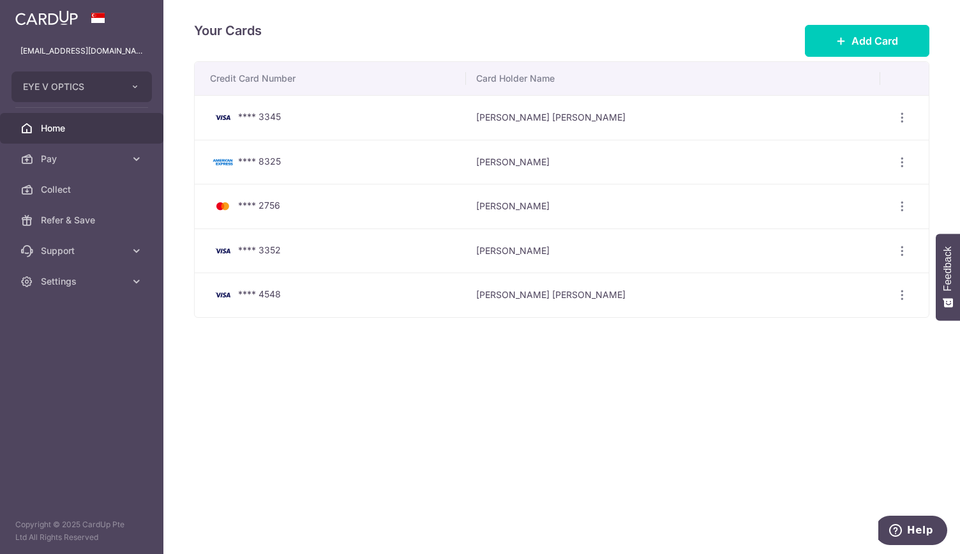
click at [55, 126] on span "Home" at bounding box center [83, 128] width 84 height 13
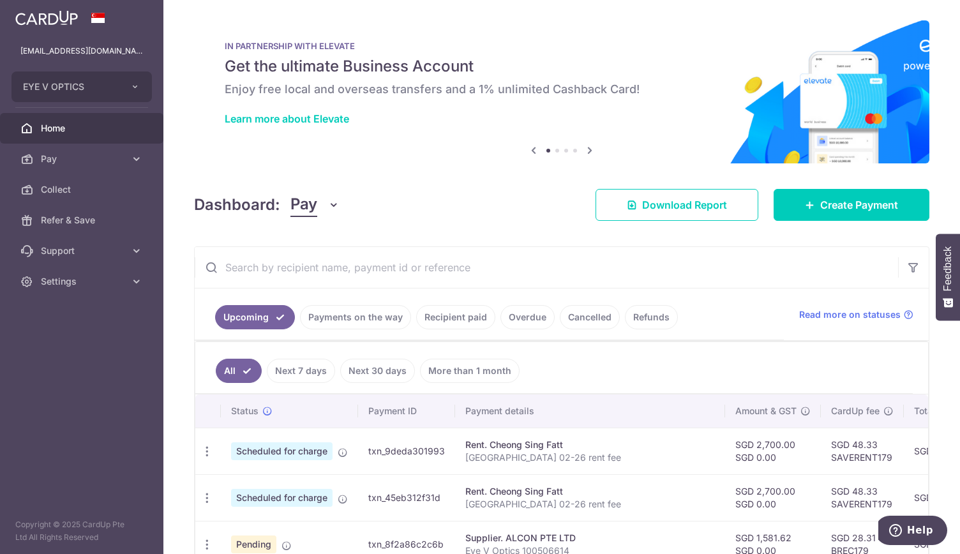
scroll to position [97, 0]
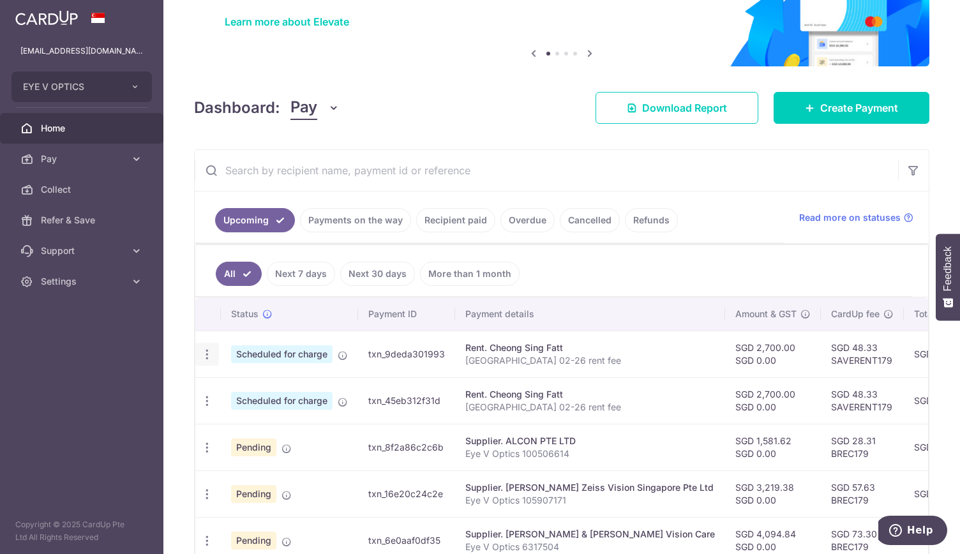
click at [208, 350] on icon "button" at bounding box center [206, 354] width 13 height 13
click at [259, 387] on span "Update payment" at bounding box center [275, 389] width 87 height 15
radio input "true"
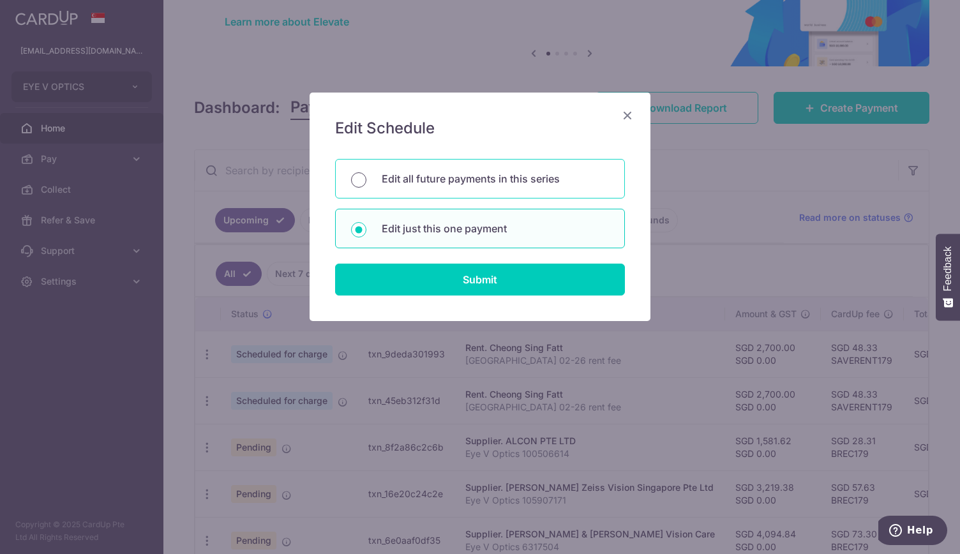
click at [360, 182] on input "Edit all future payments in this series" at bounding box center [358, 179] width 15 height 15
radio input "true"
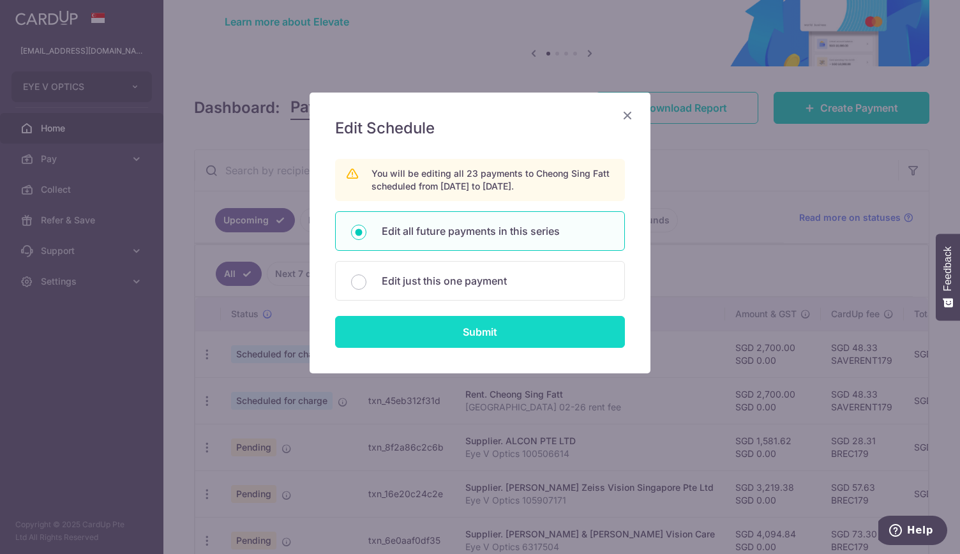
click at [440, 326] on input "Submit" at bounding box center [480, 332] width 290 height 32
radio input "true"
type input "2,700.00"
type input "0.00"
type input "[GEOGRAPHIC_DATA] 02-26 rent fee"
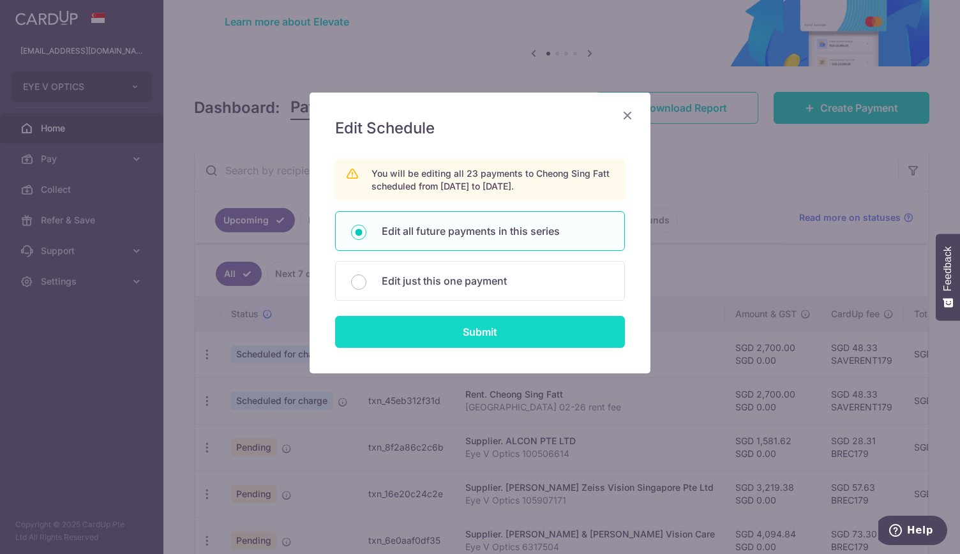
type input "Rent fee"
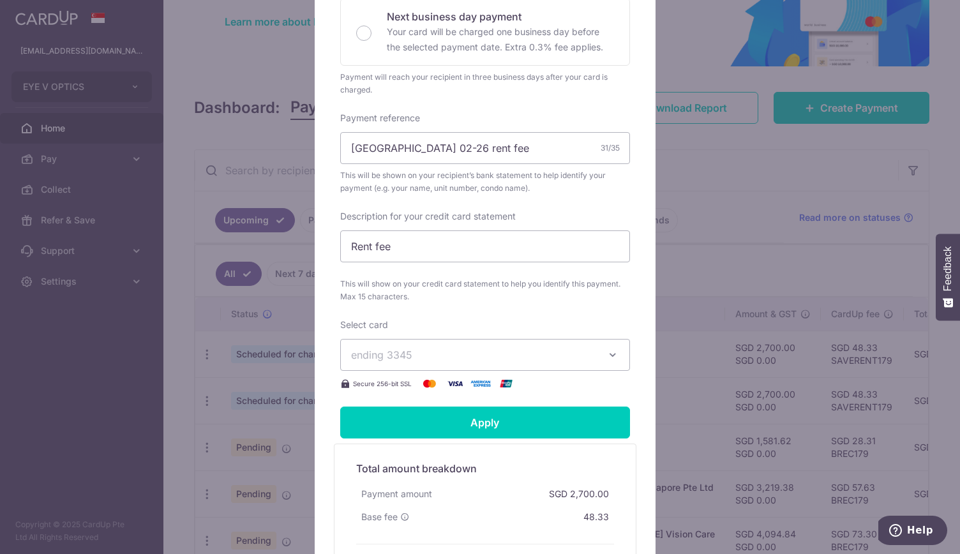
scroll to position [356, 0]
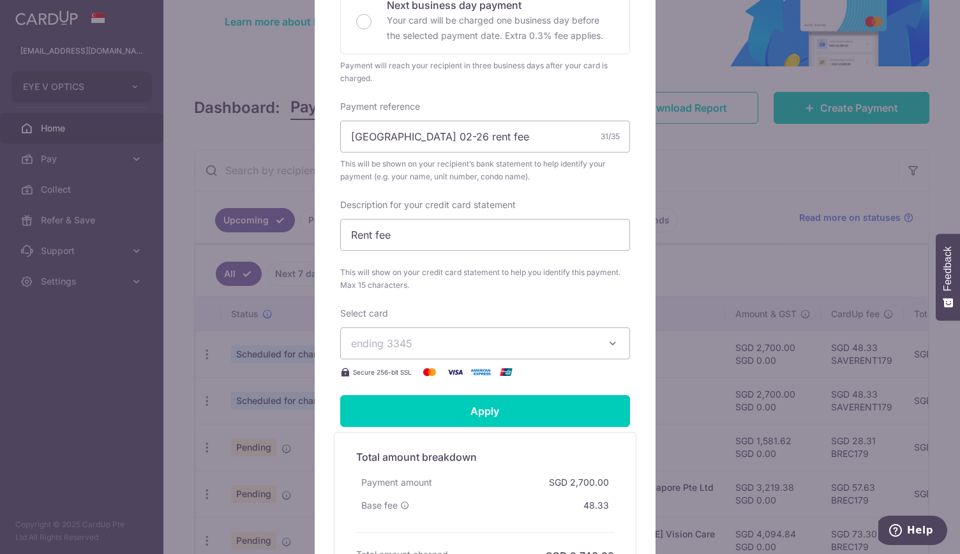
click at [607, 337] on icon "button" at bounding box center [612, 343] width 13 height 13
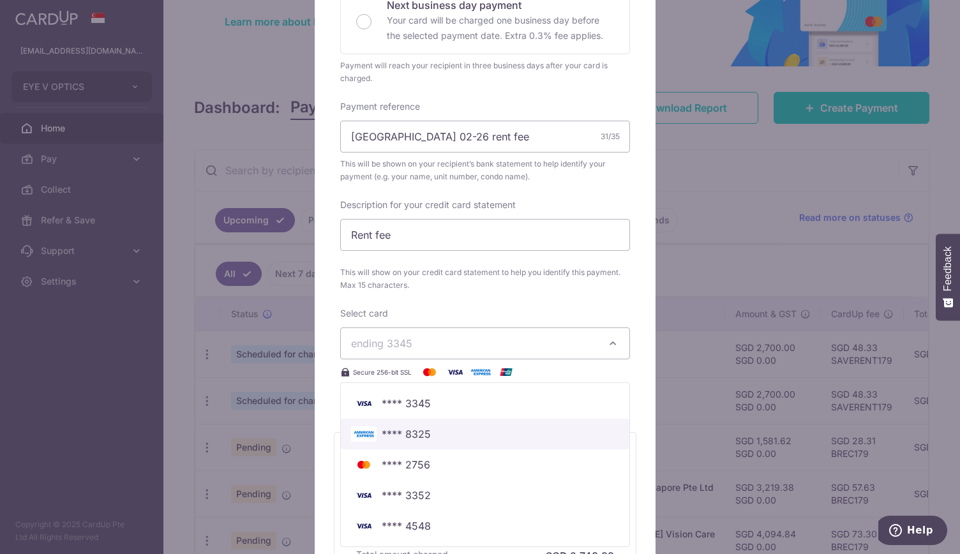
scroll to position [402, 0]
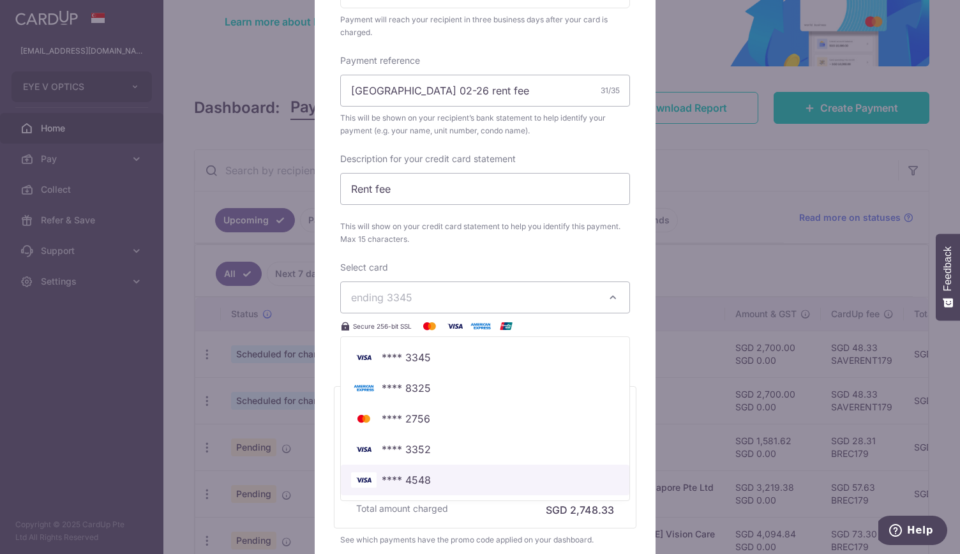
click at [556, 477] on span "**** 4548" at bounding box center [485, 479] width 268 height 15
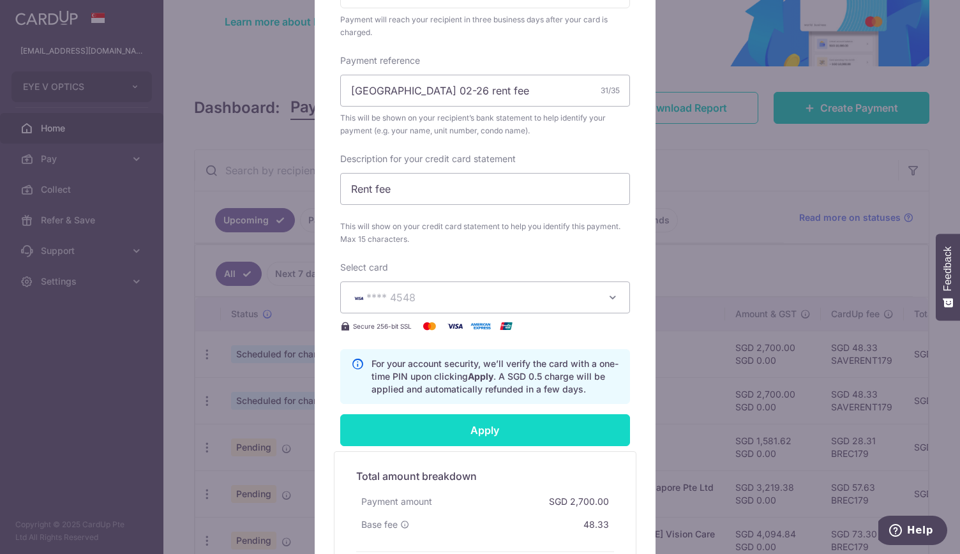
click at [527, 424] on input "Apply" at bounding box center [485, 430] width 290 height 32
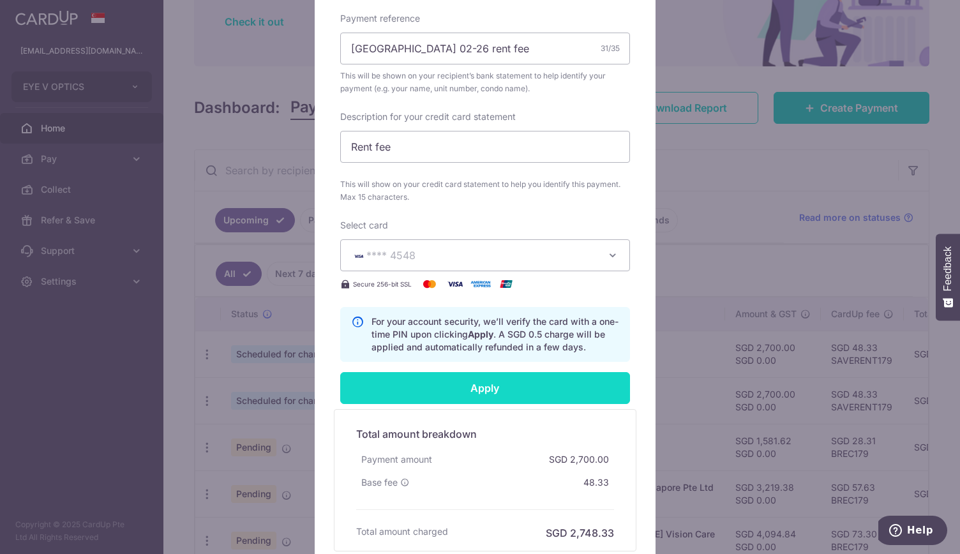
scroll to position [443, 0]
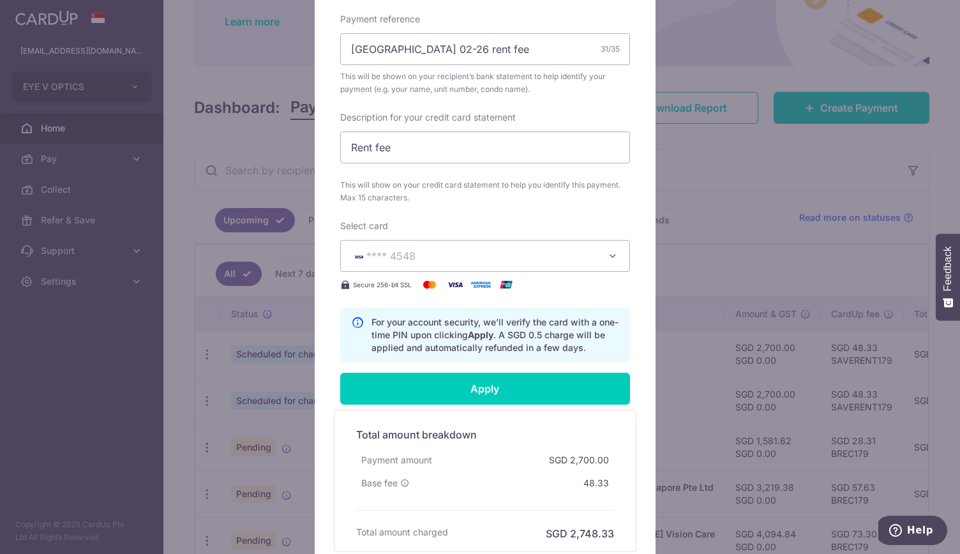
type input "Successfully Applied"
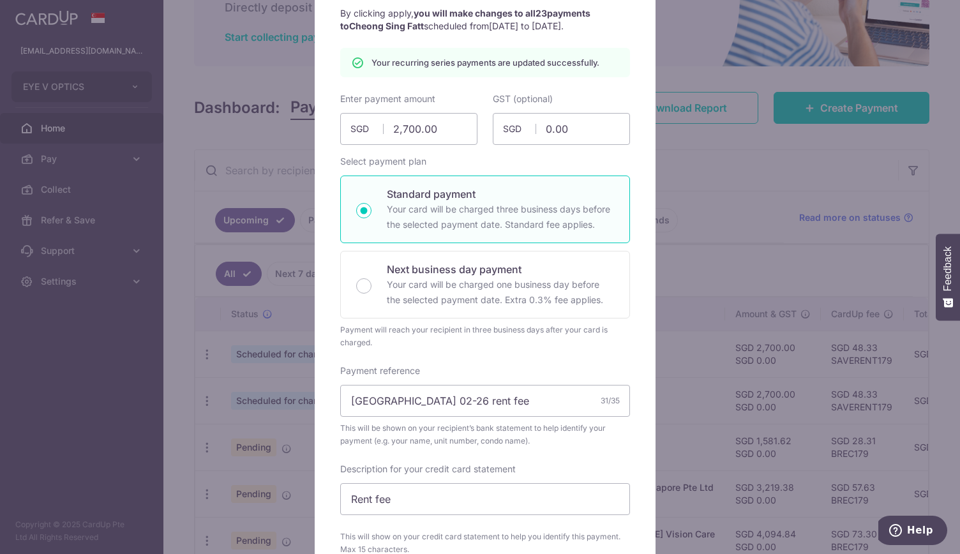
scroll to position [0, 0]
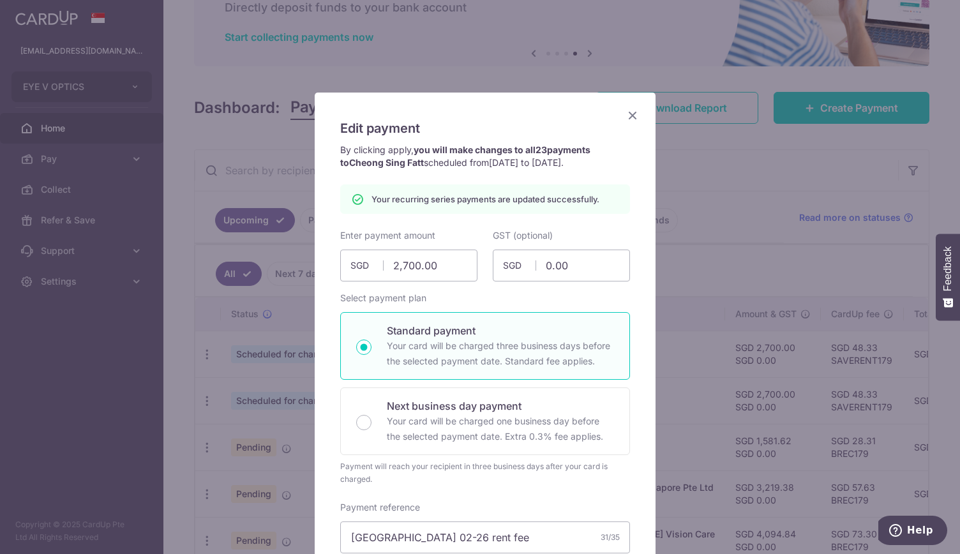
click at [630, 115] on icon "Close" at bounding box center [632, 115] width 15 height 16
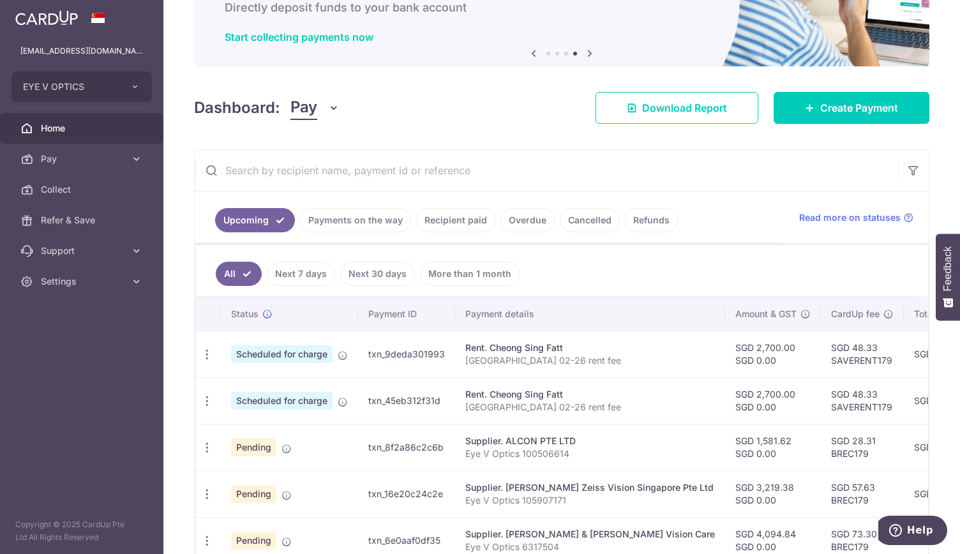
scroll to position [157, 0]
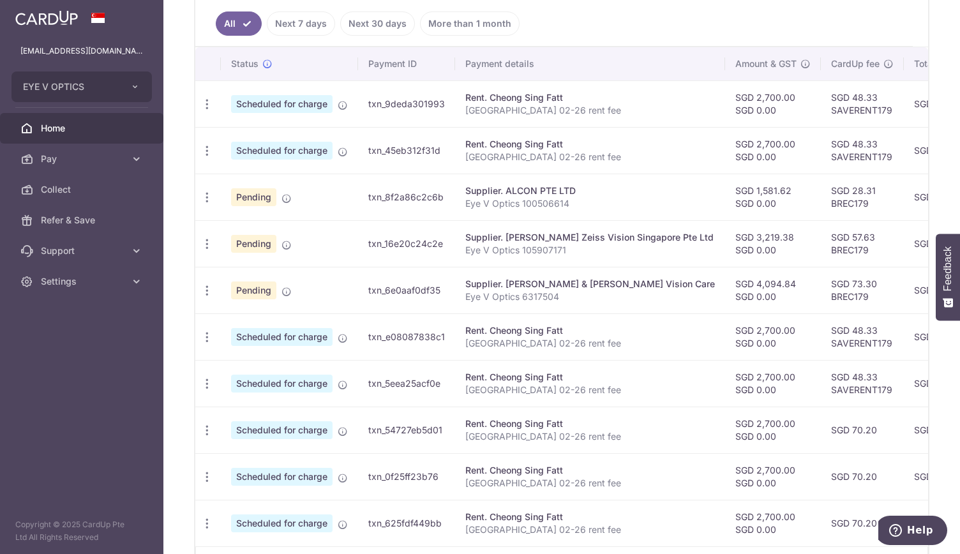
scroll to position [433, 0]
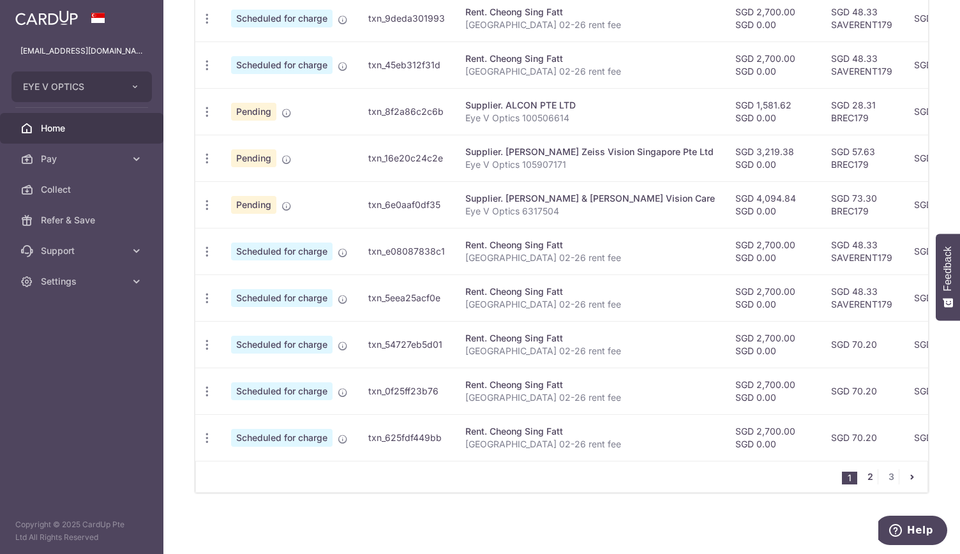
click at [863, 479] on link "2" at bounding box center [869, 476] width 15 height 15
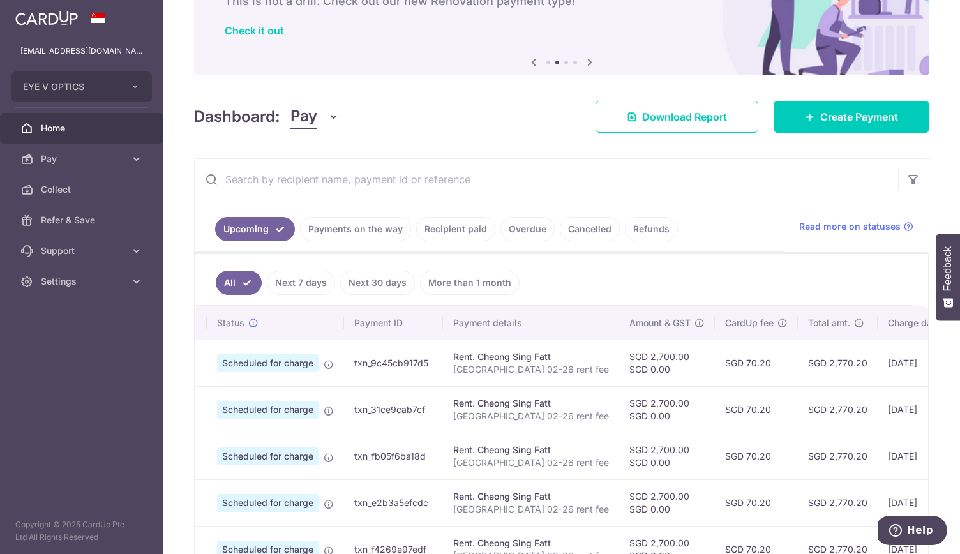
scroll to position [0, 0]
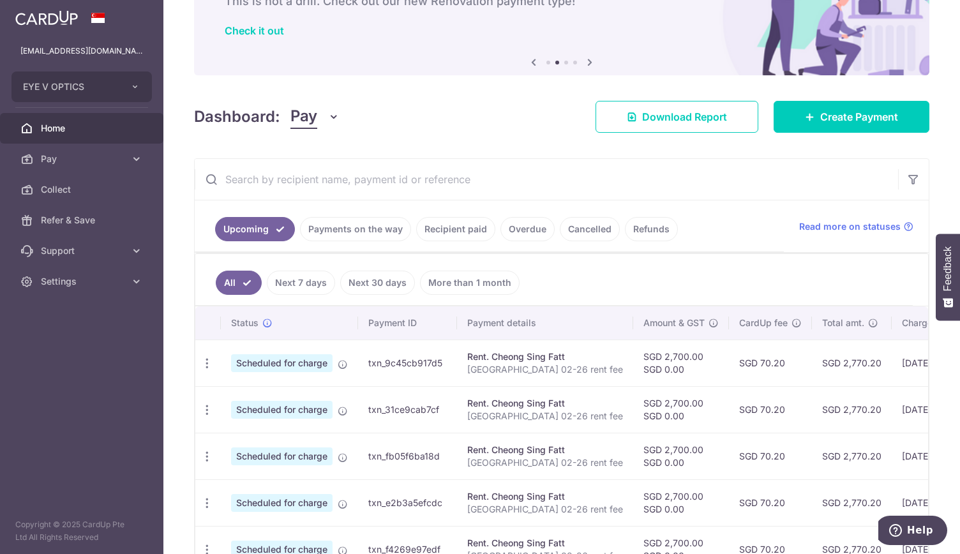
click at [366, 228] on link "Payments on the way" at bounding box center [355, 229] width 111 height 24
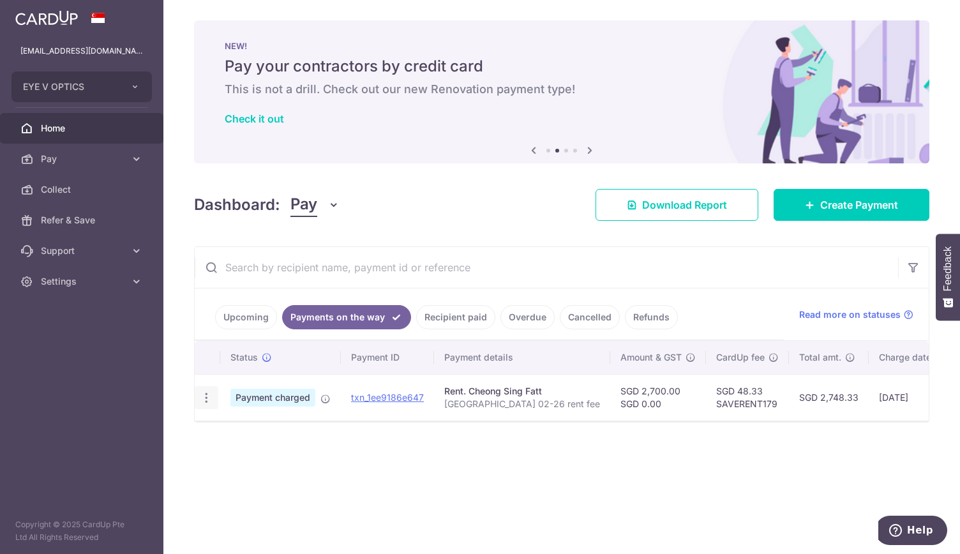
click at [203, 394] on icon "button" at bounding box center [206, 397] width 13 height 13
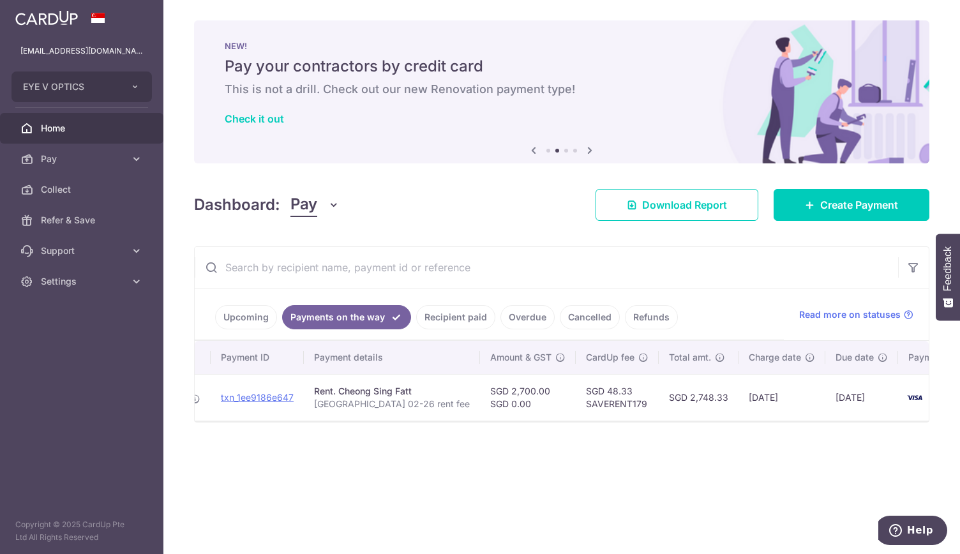
scroll to position [0, 170]
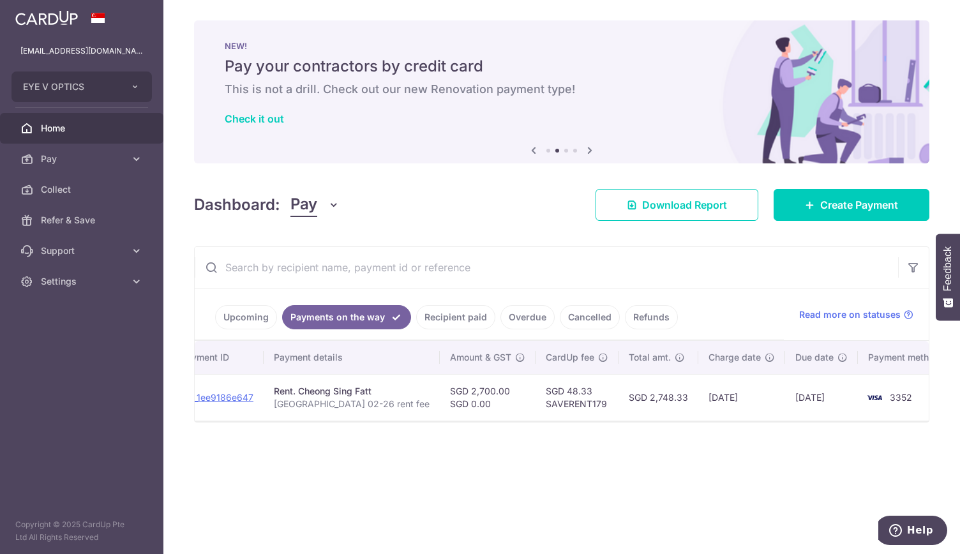
click at [879, 401] on td "3352" at bounding box center [905, 397] width 97 height 47
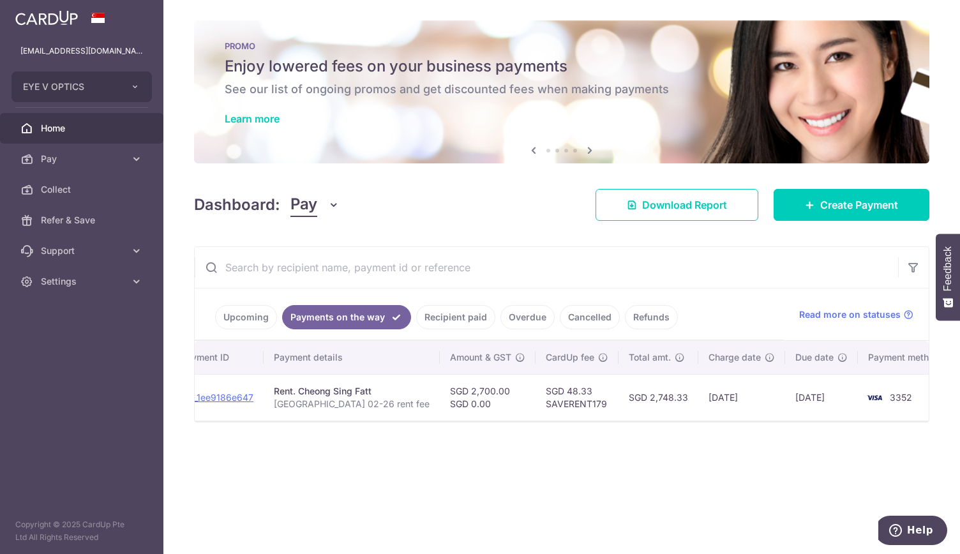
click at [451, 315] on link "Recipient paid" at bounding box center [455, 317] width 79 height 24
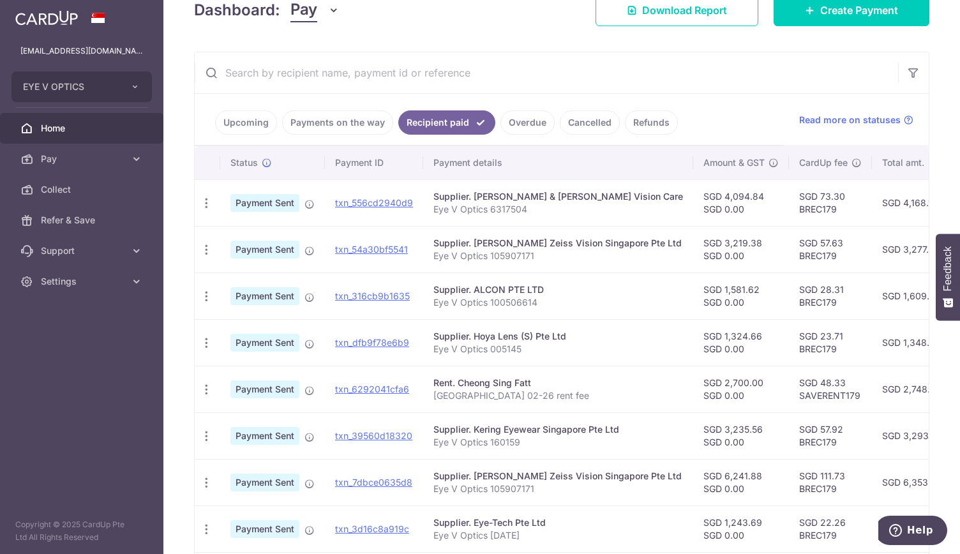
scroll to position [0, 3]
click at [332, 128] on link "Payments on the way" at bounding box center [337, 122] width 111 height 24
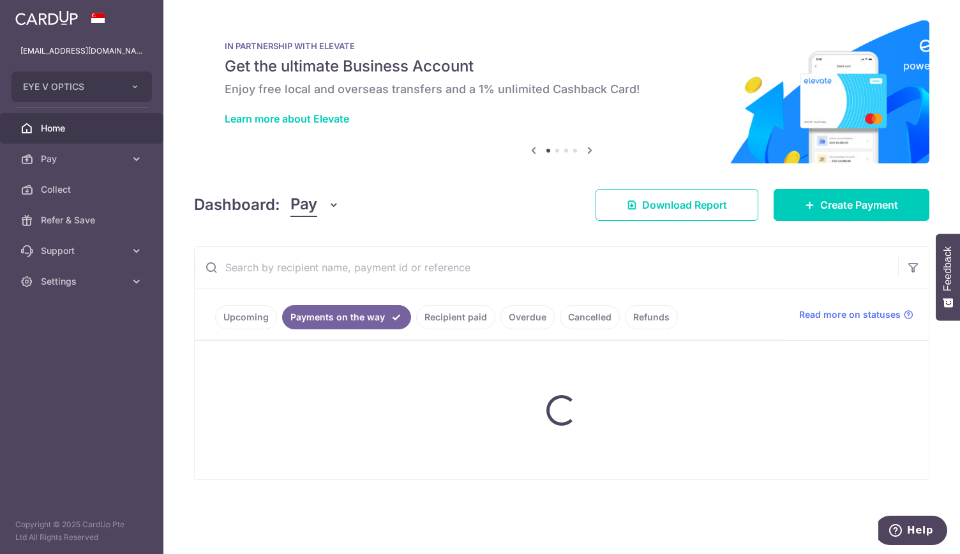
scroll to position [0, 0]
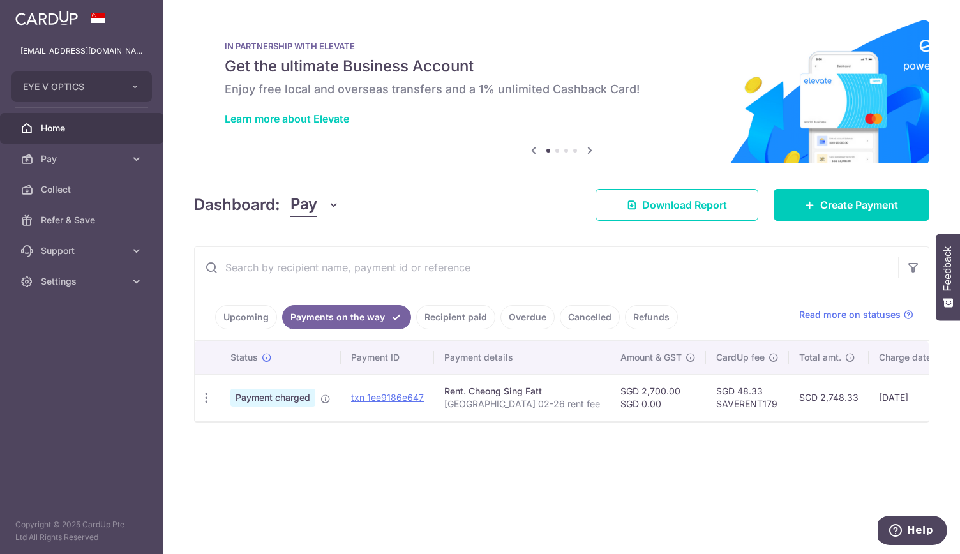
click at [239, 313] on link "Upcoming" at bounding box center [246, 317] width 62 height 24
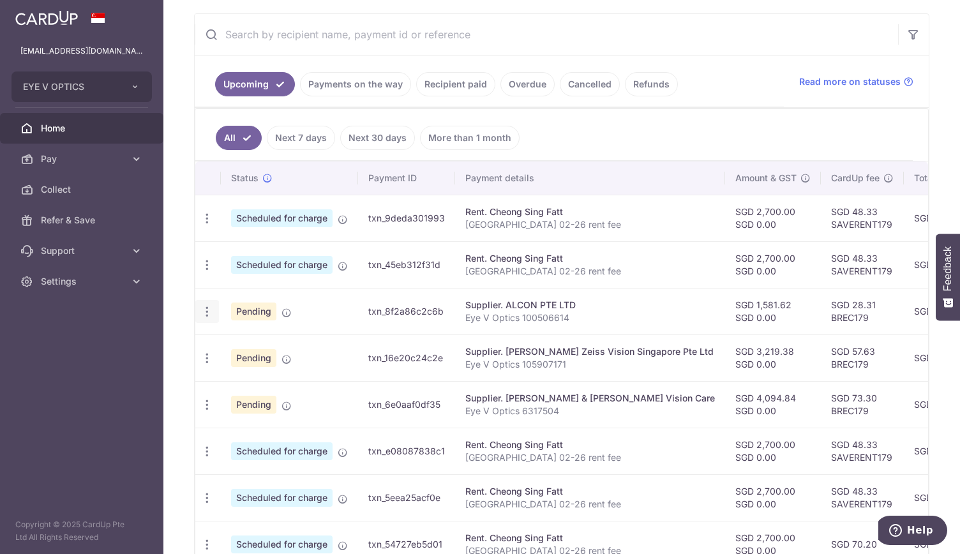
click at [207, 225] on icon "button" at bounding box center [206, 218] width 13 height 13
click at [259, 374] on span "Cancel payment" at bounding box center [274, 377] width 85 height 15
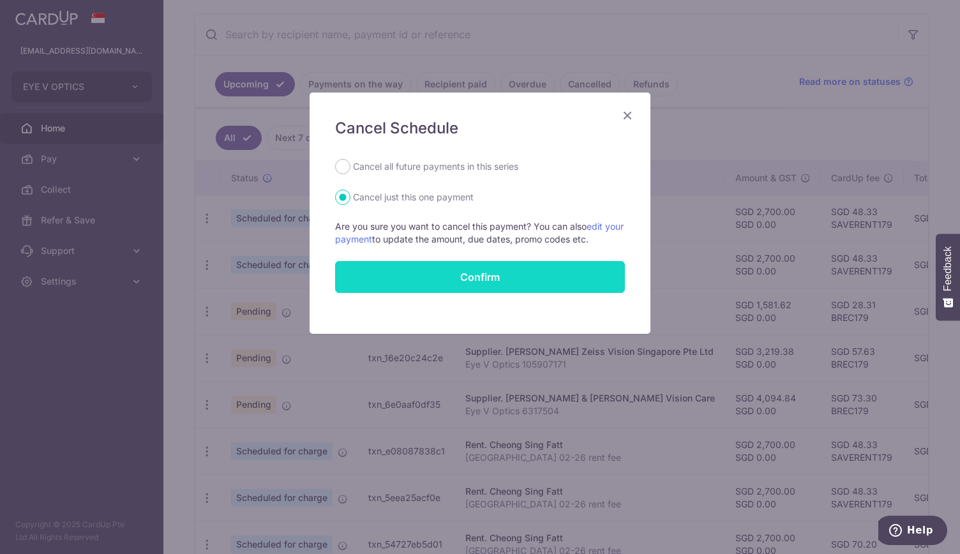
click at [426, 281] on button "Confirm" at bounding box center [480, 277] width 290 height 32
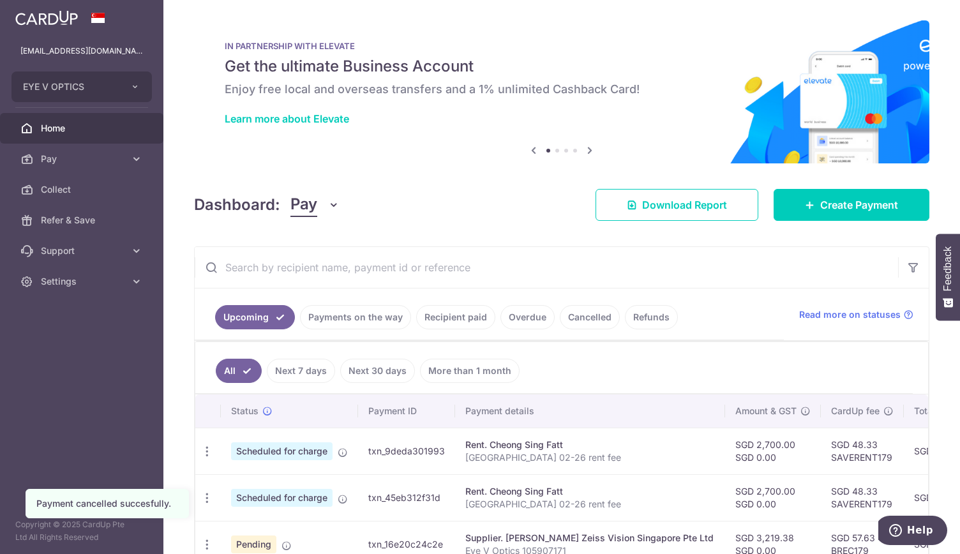
scroll to position [147, 0]
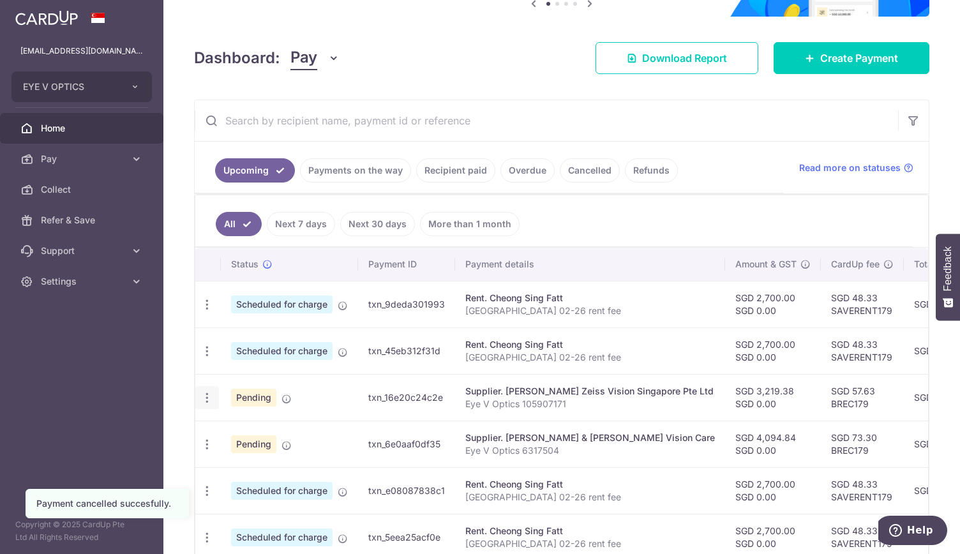
click at [206, 311] on icon "button" at bounding box center [206, 304] width 13 height 13
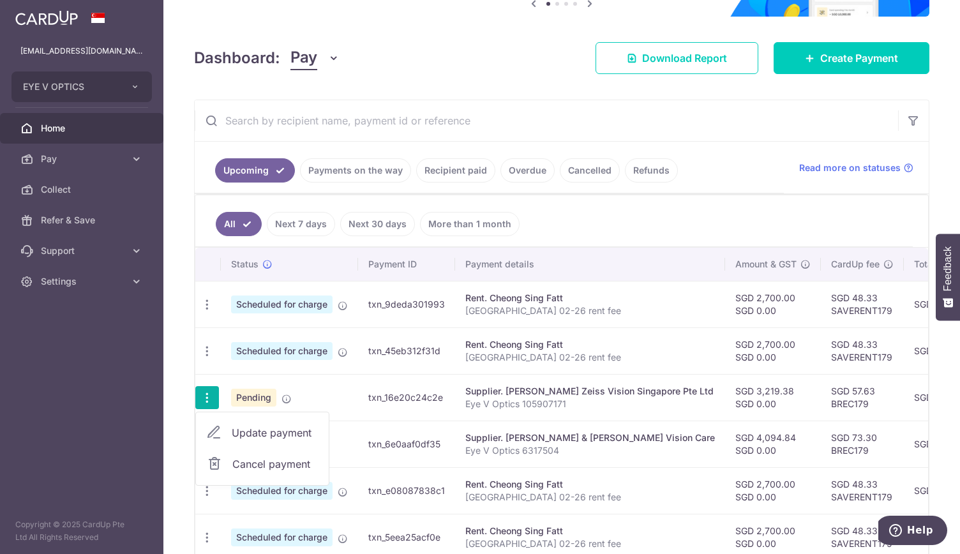
click at [259, 464] on span "Cancel payment" at bounding box center [274, 463] width 85 height 15
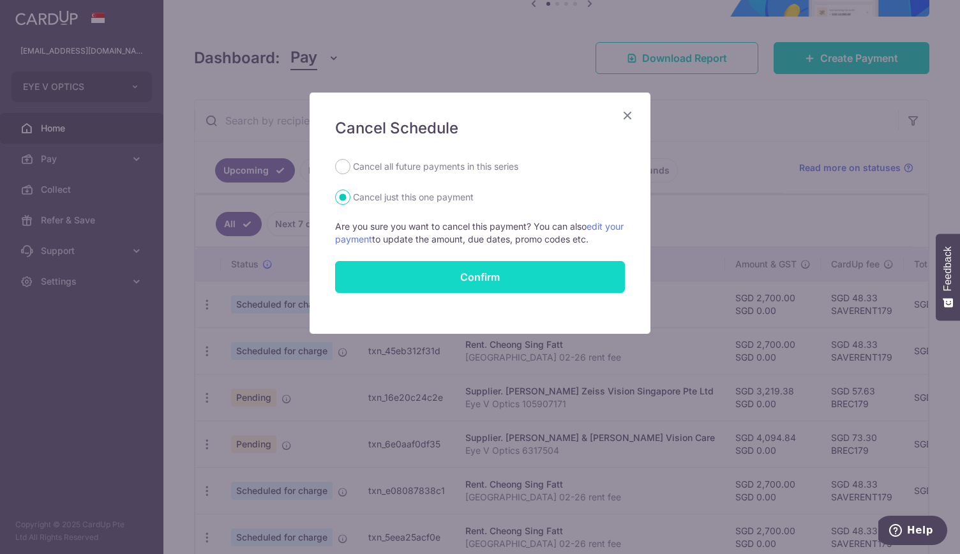
click at [466, 279] on button "Confirm" at bounding box center [480, 277] width 290 height 32
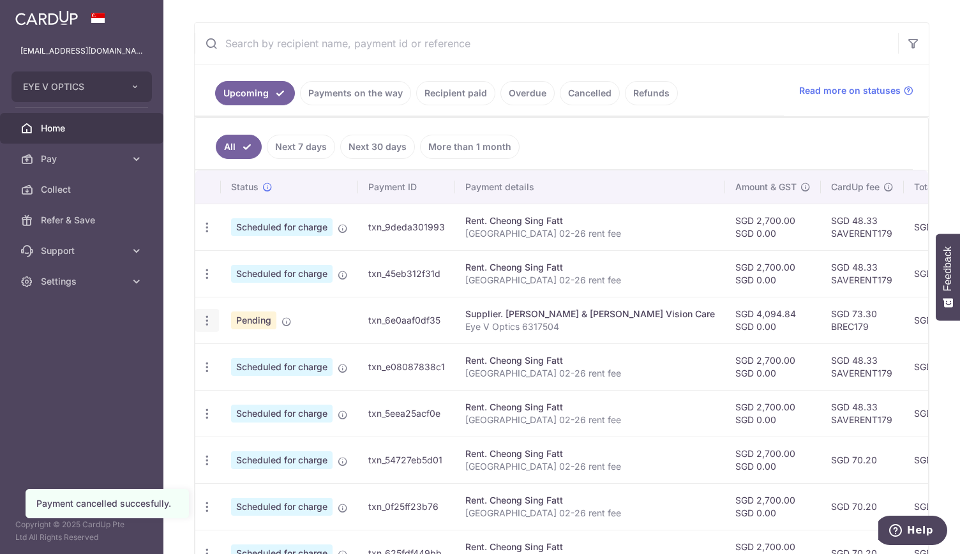
click at [209, 234] on icon "button" at bounding box center [206, 227] width 13 height 13
click at [273, 385] on span "Cancel payment" at bounding box center [274, 386] width 85 height 15
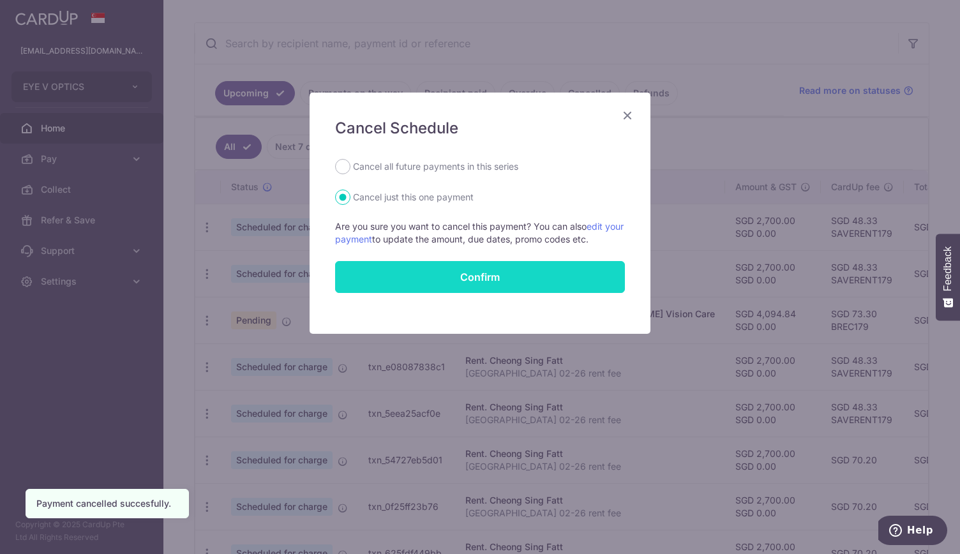
click at [522, 281] on button "Confirm" at bounding box center [480, 277] width 290 height 32
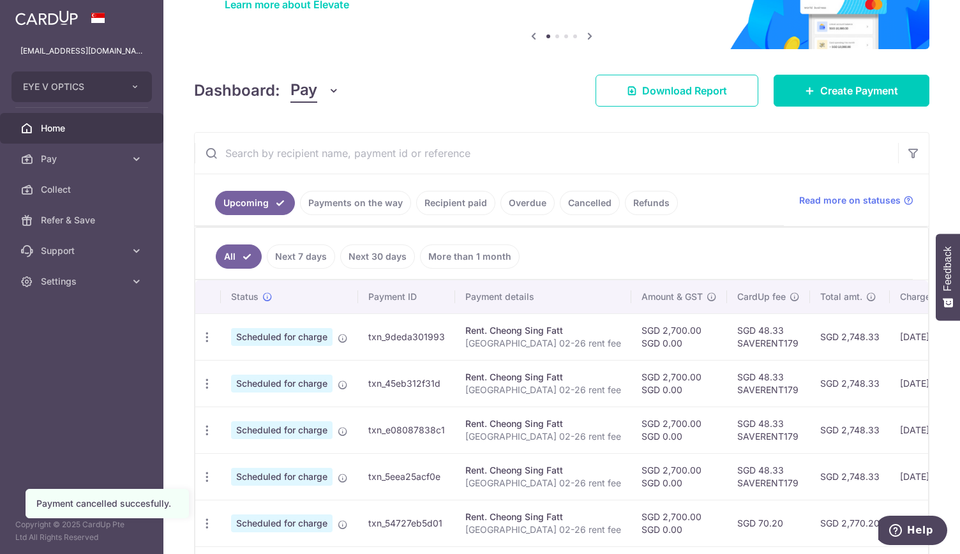
scroll to position [115, 0]
click at [466, 199] on link "Recipient paid" at bounding box center [455, 202] width 79 height 24
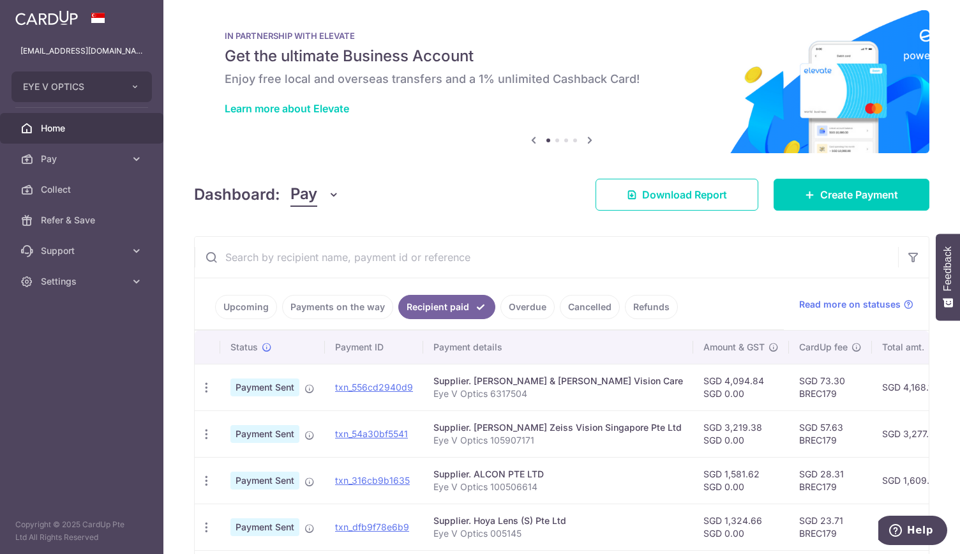
scroll to position [0, 0]
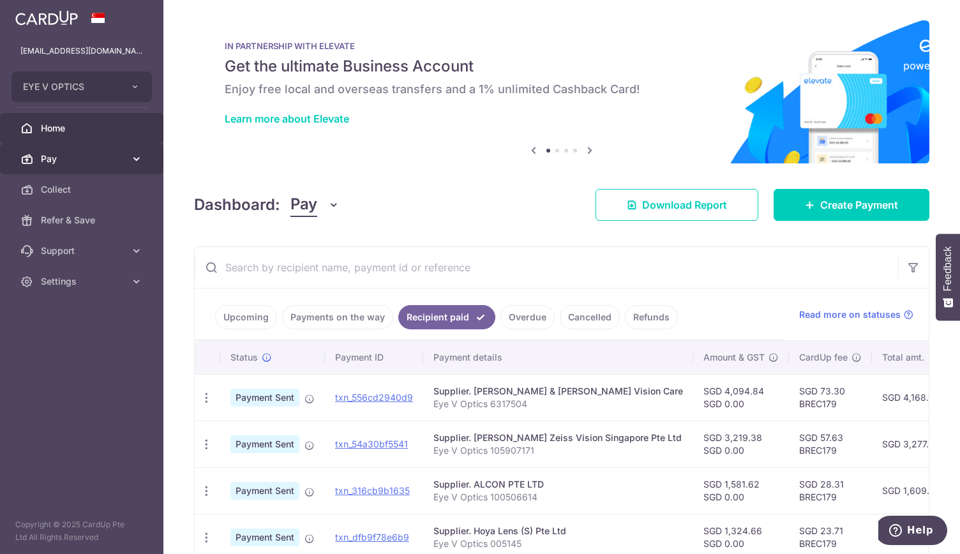
click at [138, 156] on icon at bounding box center [136, 158] width 13 height 13
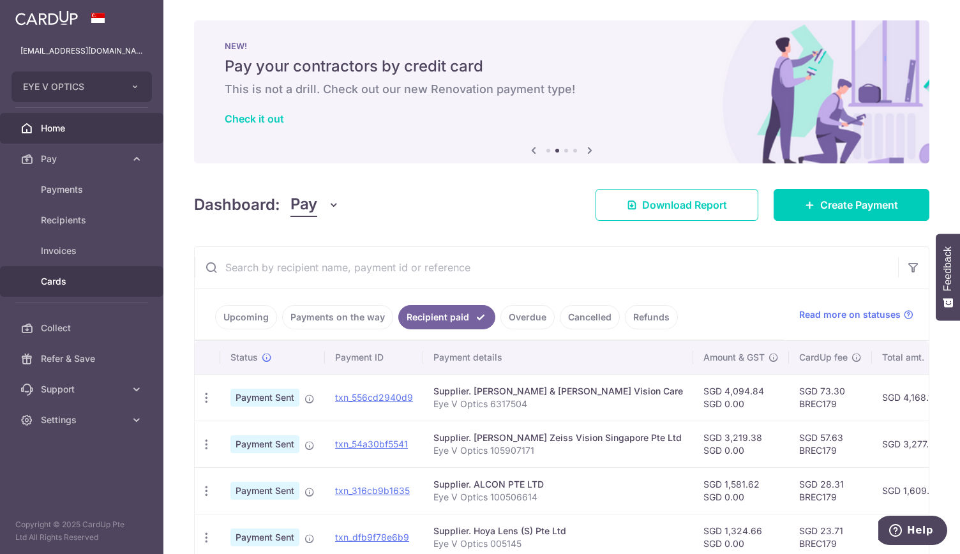
click at [112, 287] on span "Cards" at bounding box center [83, 281] width 84 height 13
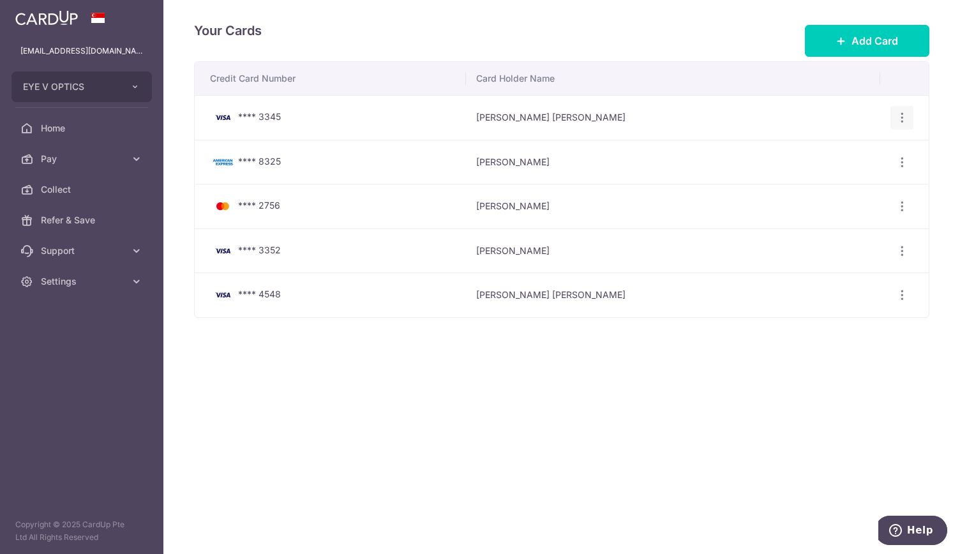
click at [901, 118] on icon "button" at bounding box center [901, 117] width 13 height 13
click at [832, 179] on span "Delete" at bounding box center [858, 183] width 87 height 15
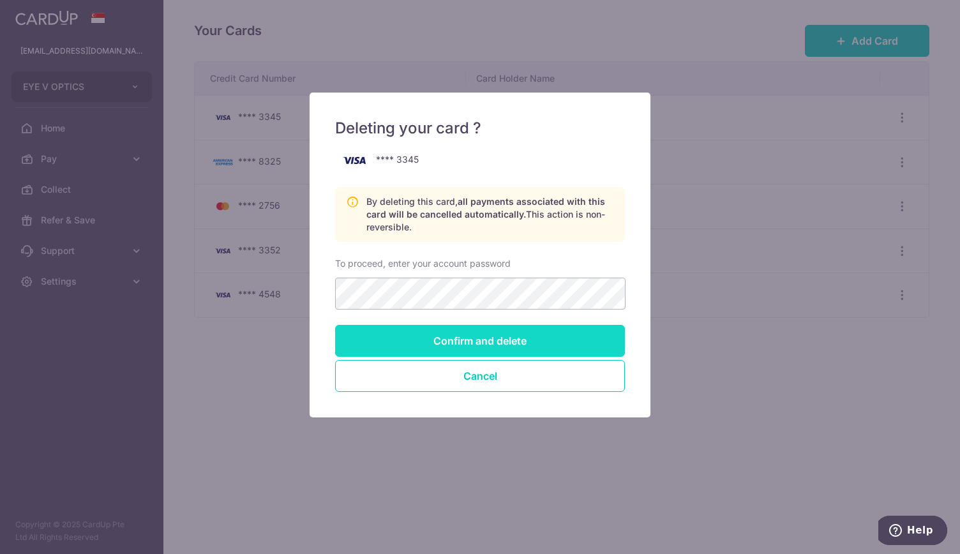
click at [471, 339] on input "Confirm and delete" at bounding box center [480, 341] width 290 height 32
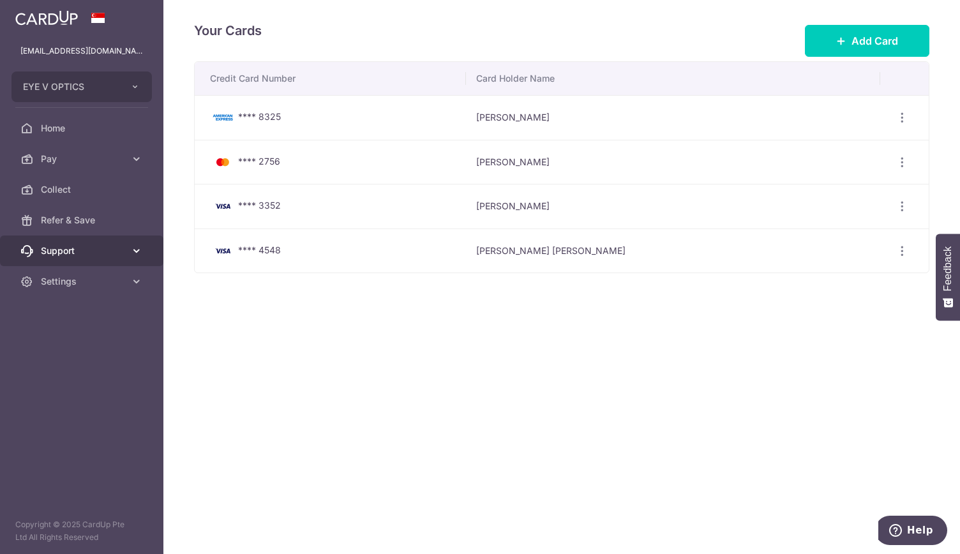
click at [130, 252] on icon at bounding box center [136, 250] width 13 height 13
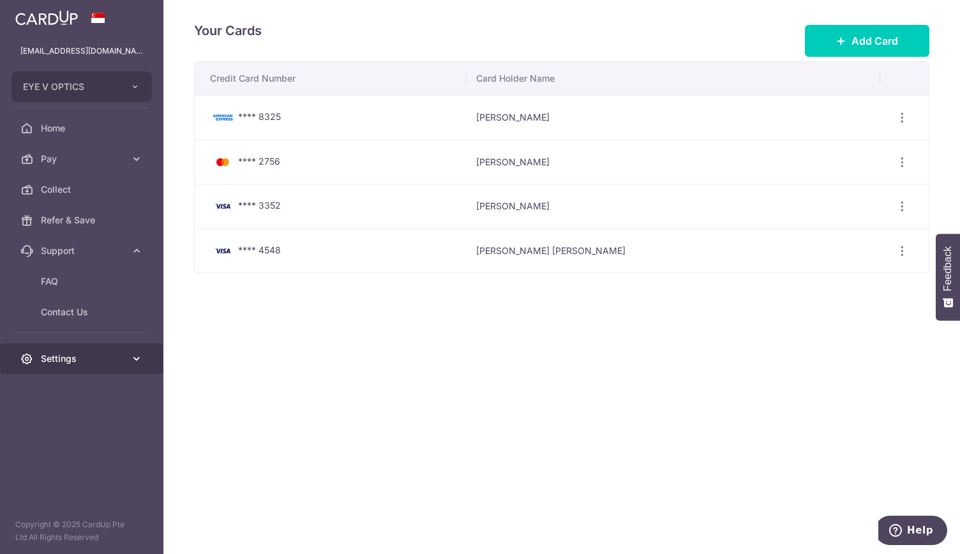
click at [135, 357] on icon at bounding box center [136, 358] width 13 height 13
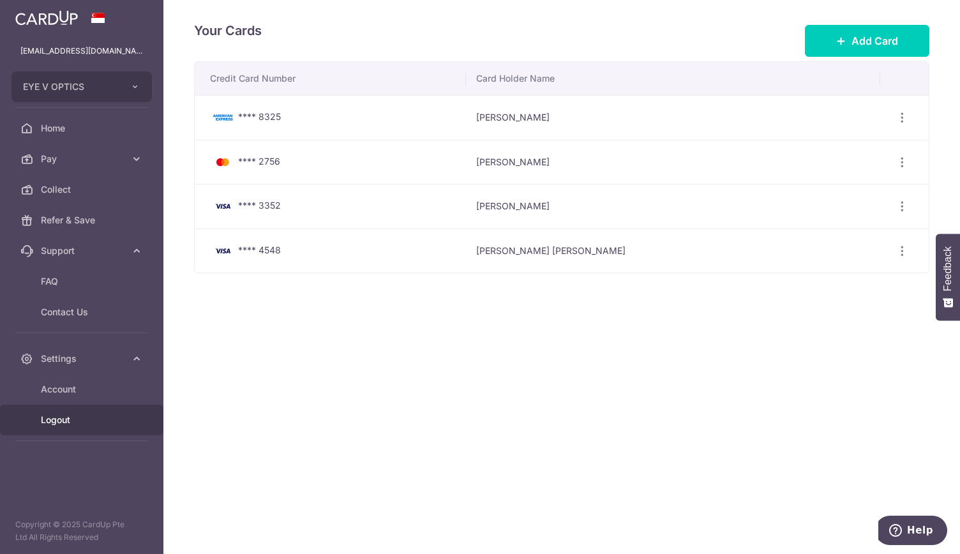
click at [55, 423] on span "Logout" at bounding box center [83, 419] width 84 height 13
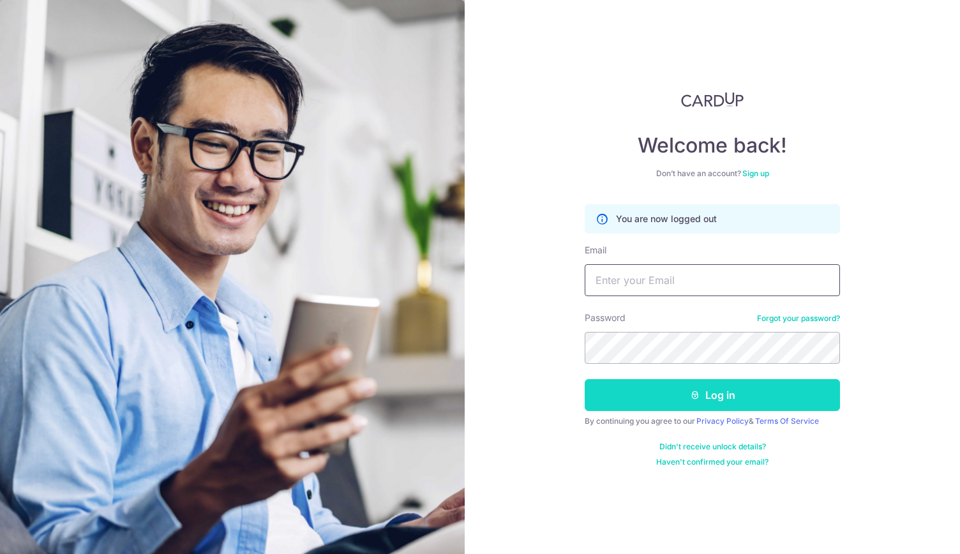
type input "rchuapn@gmail.com"
click at [683, 397] on button "Log in" at bounding box center [711, 395] width 255 height 32
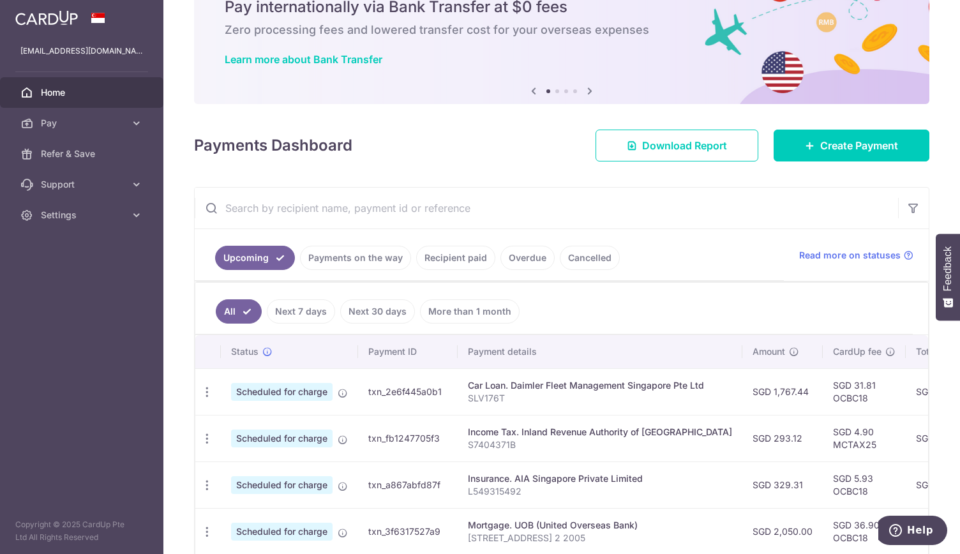
scroll to position [138, 0]
